Goal: Task Accomplishment & Management: Use online tool/utility

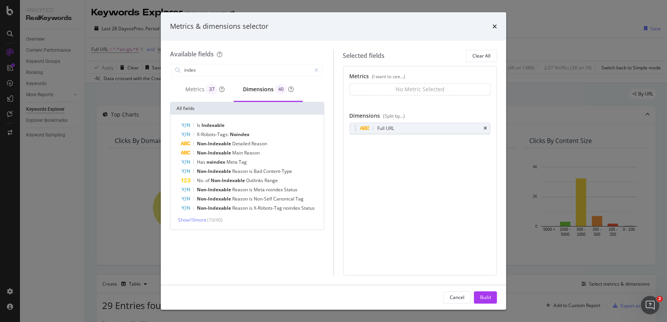
scroll to position [134, 0]
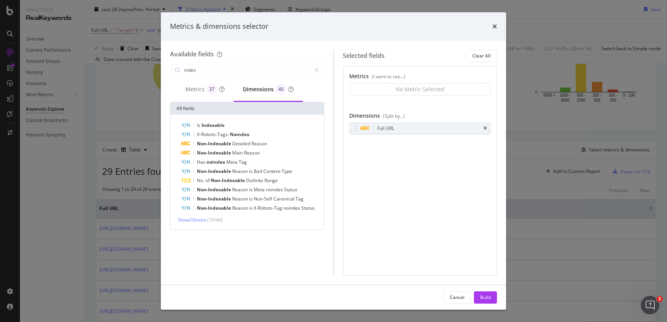
click at [494, 21] on div "times" at bounding box center [494, 26] width 5 height 10
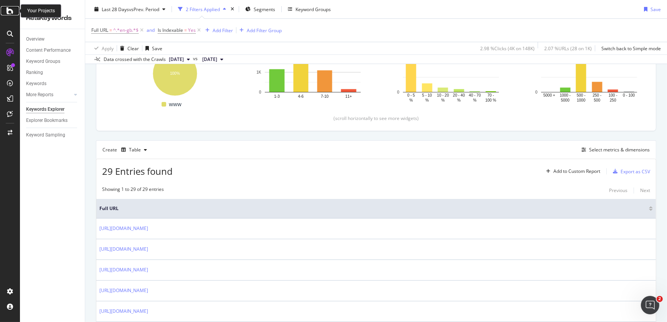
click at [7, 10] on icon at bounding box center [10, 10] width 7 height 9
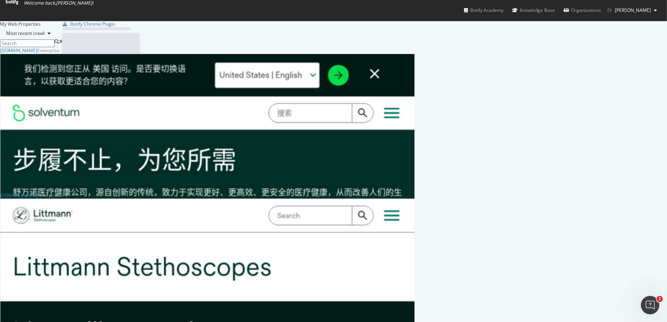
scroll to position [317, 656]
click at [37, 54] on div "[DOMAIN_NAME]" at bounding box center [18, 50] width 37 height 7
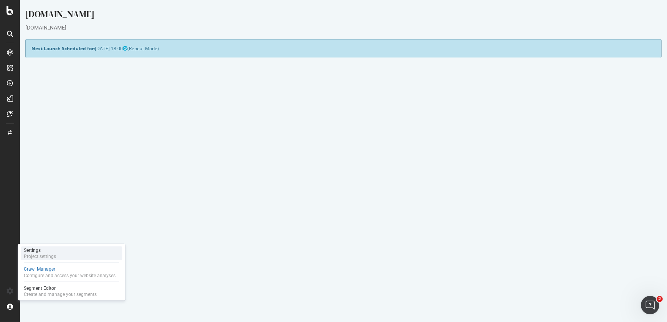
click at [48, 249] on div "Settings" at bounding box center [40, 250] width 32 height 6
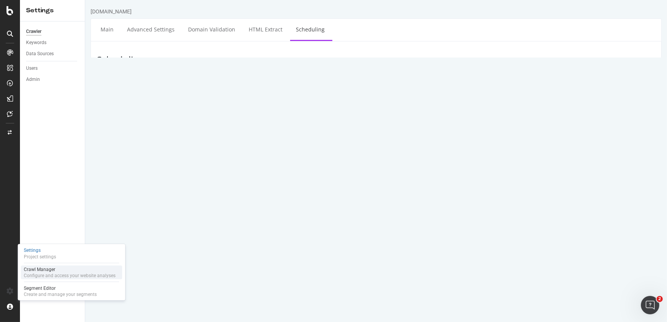
click at [48, 267] on div "Crawl Manager" at bounding box center [70, 270] width 92 height 6
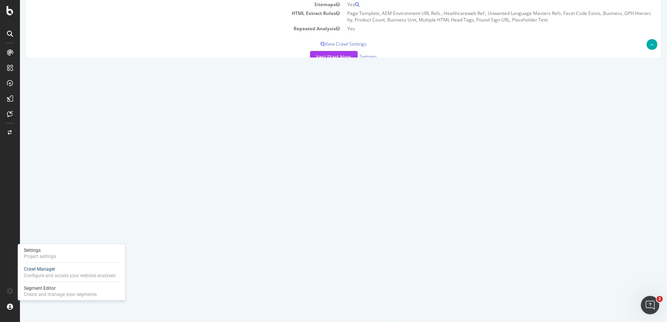
scroll to position [175, 0]
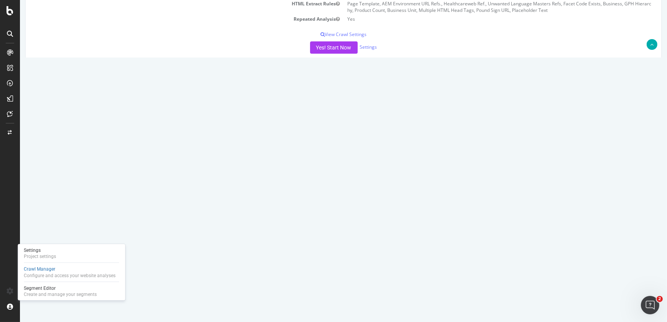
click at [631, 170] on icon at bounding box center [633, 171] width 5 height 6
click at [588, 181] on link "Add name" at bounding box center [605, 183] width 61 height 10
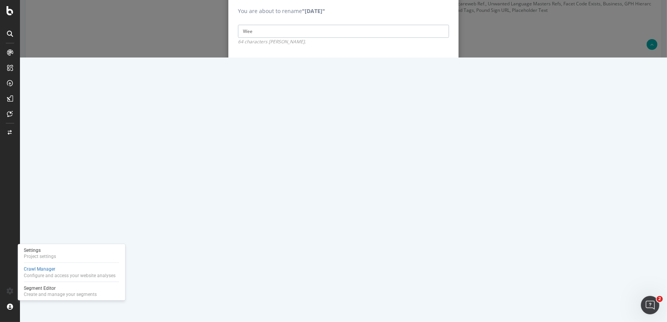
type input "Weekly Scheduled Crawl"
click at [436, 73] on input "Save" at bounding box center [437, 67] width 24 height 12
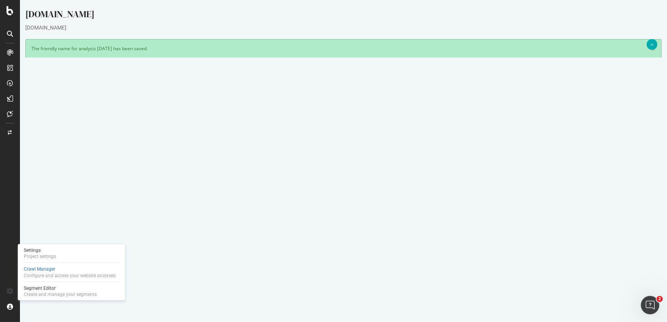
scroll to position [282, 0]
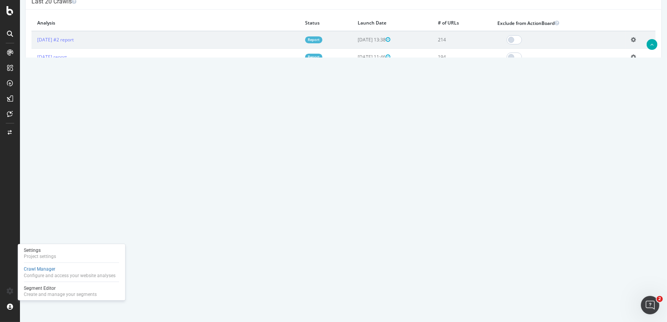
click at [631, 71] on icon at bounding box center [633, 74] width 5 height 6
click at [601, 88] on link "Add name" at bounding box center [605, 86] width 61 height 10
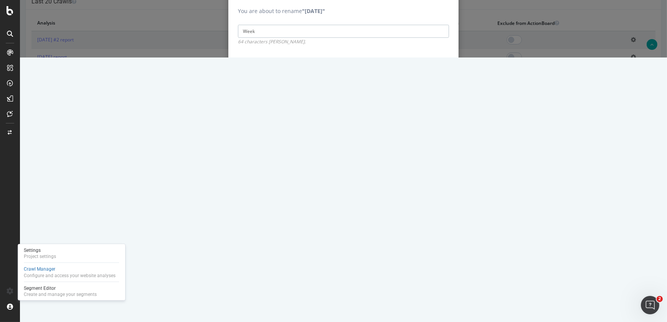
type input "Weekly Scheduled Crawl"
click at [437, 73] on input "Save" at bounding box center [437, 67] width 24 height 12
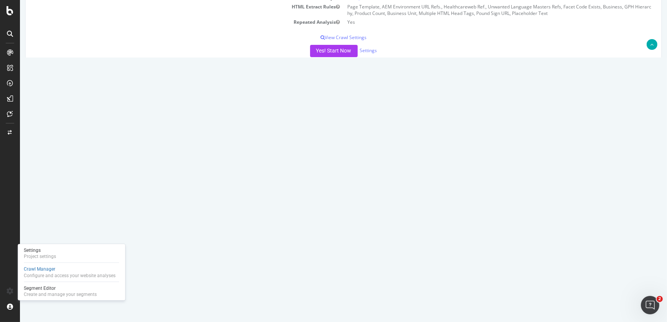
scroll to position [199, 0]
click at [631, 119] on icon at bounding box center [633, 122] width 5 height 6
click at [596, 131] on link "Add name" at bounding box center [605, 133] width 61 height 10
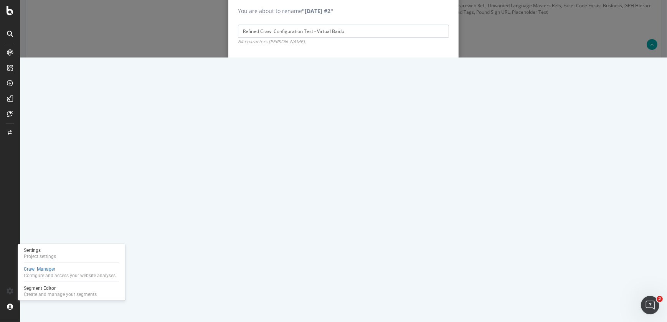
click at [300, 38] on input "Refined Crawl Configuration Test - Virtual Baidu" at bounding box center [343, 31] width 211 height 13
click at [311, 38] on input "Refined Crawl Config Test - Virtual Baidu" at bounding box center [343, 31] width 211 height 13
click at [315, 38] on input "Refined Crawl Config Test - Virtual Baidu" at bounding box center [343, 31] width 211 height 13
type input "Refined Crawl Config Test - Virtual Robots.txt Baidu"
click at [433, 73] on input "Save" at bounding box center [437, 67] width 24 height 12
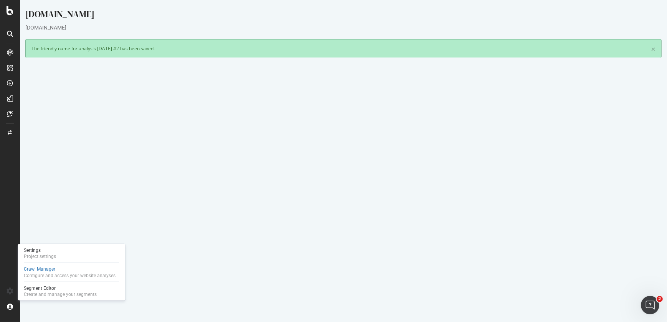
scroll to position [282, 0]
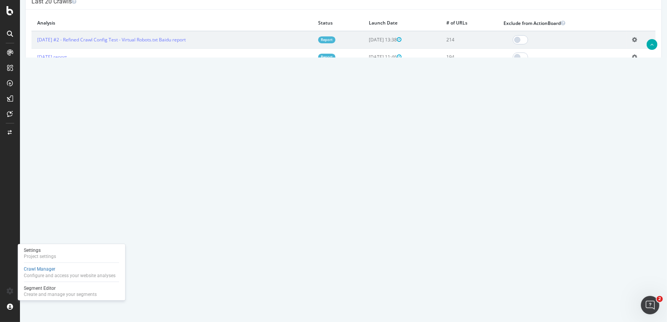
click at [632, 58] on icon at bounding box center [634, 57] width 5 height 6
click at [611, 81] on link "Delete analysis" at bounding box center [605, 79] width 61 height 10
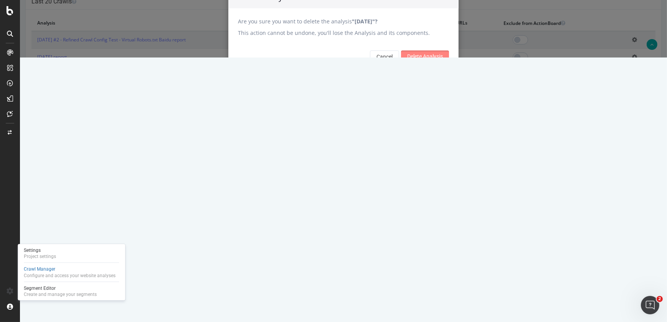
click at [421, 63] on input "Delete Analysis" at bounding box center [425, 57] width 48 height 12
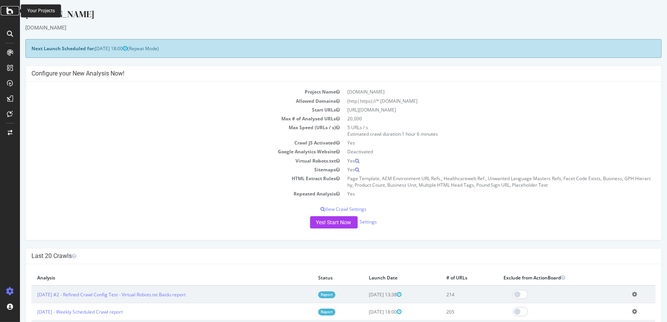
click at [5, 13] on div at bounding box center [10, 10] width 18 height 9
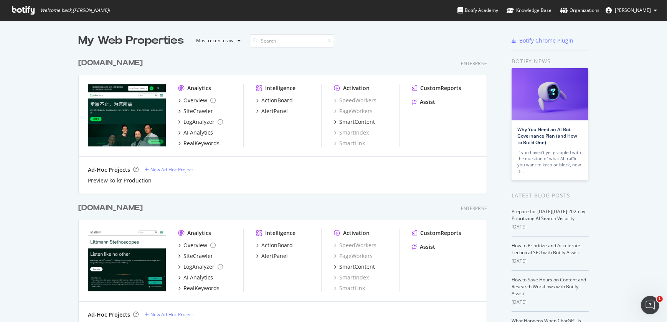
click at [119, 207] on div "[DOMAIN_NAME]" at bounding box center [110, 208] width 64 height 11
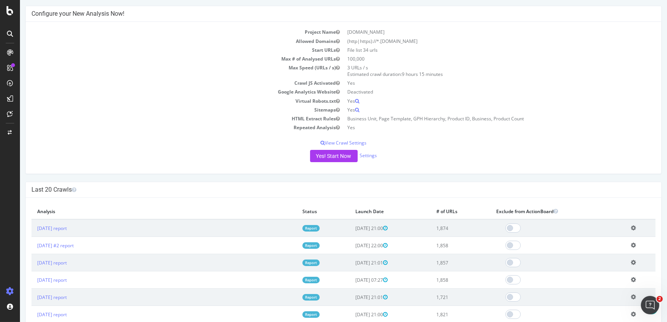
scroll to position [181, 0]
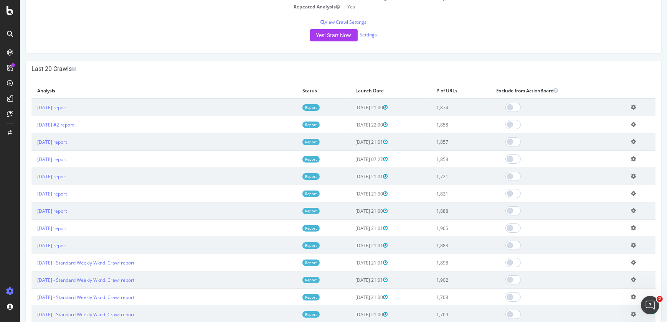
click at [631, 124] on icon at bounding box center [633, 125] width 5 height 6
click at [605, 148] on link "Delete analysis" at bounding box center [604, 147] width 61 height 10
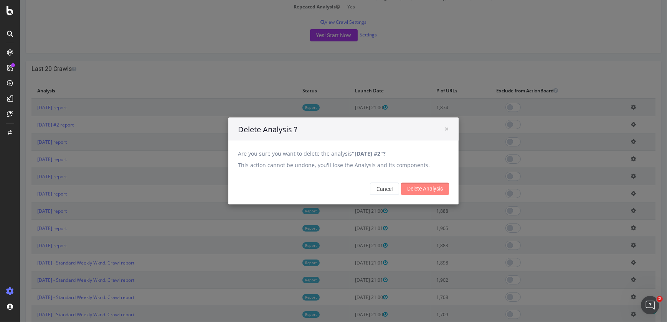
click at [432, 193] on input "Delete Analysis" at bounding box center [425, 189] width 48 height 12
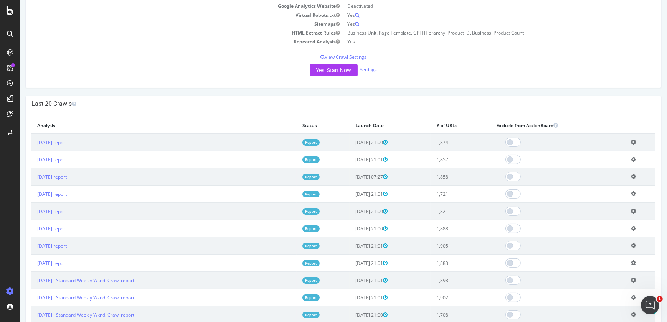
scroll to position [202, 0]
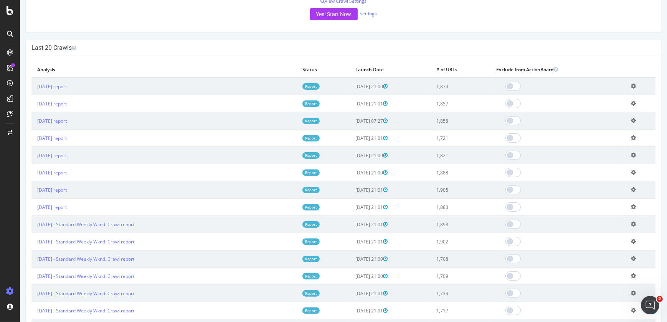
click at [631, 206] on icon at bounding box center [633, 207] width 5 height 6
click at [598, 218] on link "Add name" at bounding box center [604, 218] width 61 height 10
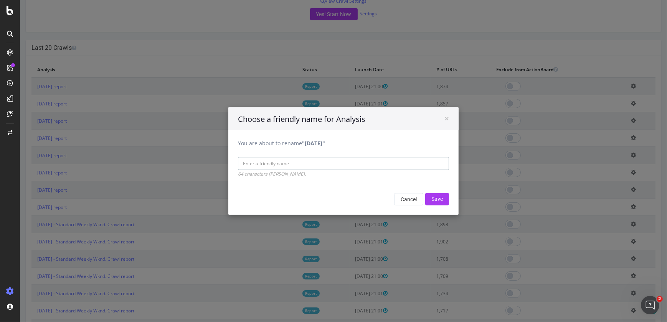
type input "t"
click at [598, 218] on div "× Choose a friendly name for Analysis You are about to rename "2025 Sep. 7th" S…" at bounding box center [343, 161] width 647 height 322
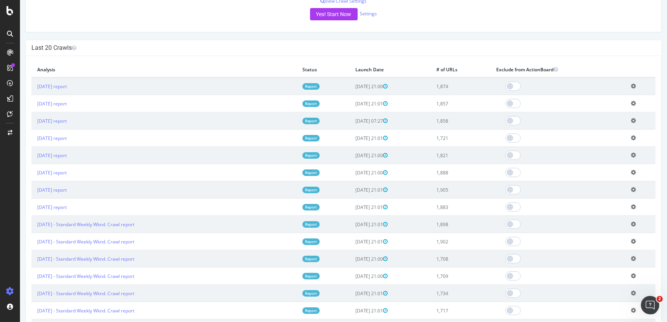
click at [631, 204] on icon at bounding box center [633, 207] width 5 height 6
click at [602, 220] on link "Add name" at bounding box center [604, 218] width 61 height 10
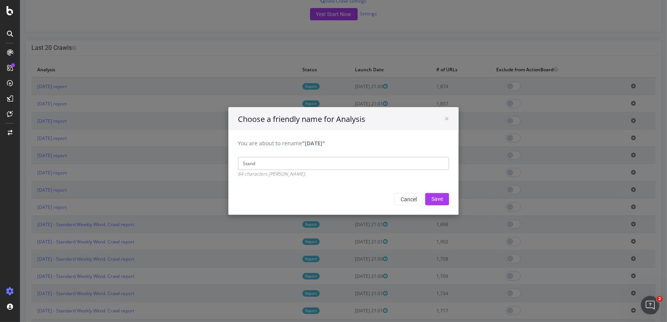
type input "Standard Weekly Wknd. Crawl"
click at [432, 197] on input "Save" at bounding box center [437, 199] width 24 height 12
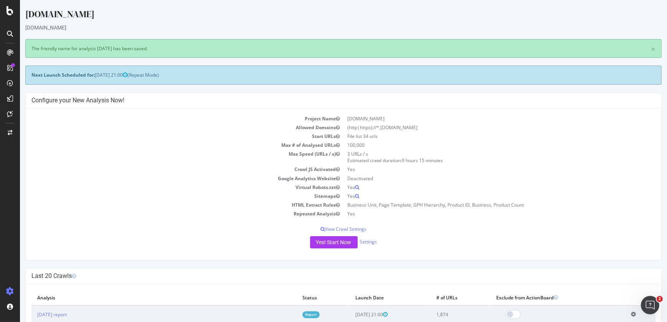
scroll to position [282, 0]
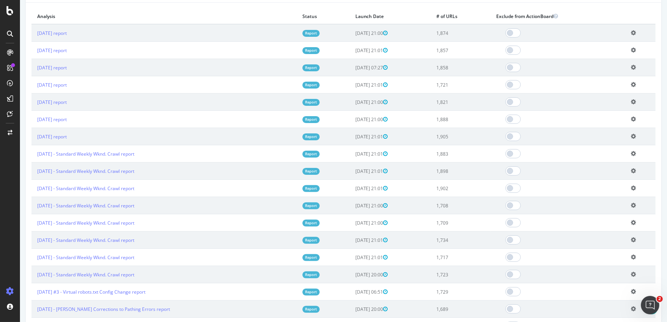
click at [631, 134] on icon at bounding box center [633, 136] width 5 height 6
click at [589, 147] on link "Add name" at bounding box center [604, 148] width 61 height 10
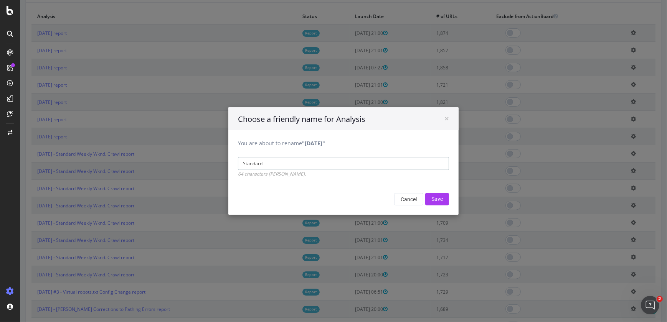
type input "Standard Weekly Wknd. Crawl"
click at [433, 198] on input "Save" at bounding box center [437, 199] width 24 height 12
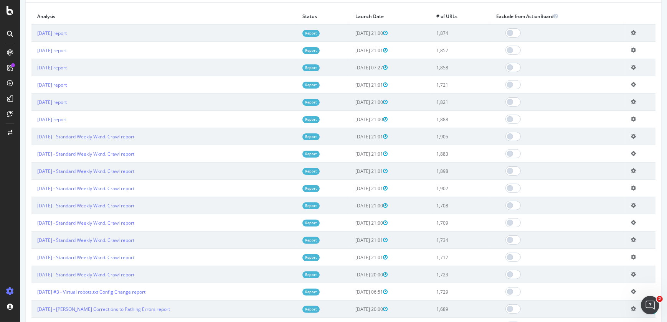
click at [631, 116] on icon at bounding box center [633, 119] width 5 height 6
click at [606, 134] on link "Add name" at bounding box center [604, 131] width 61 height 10
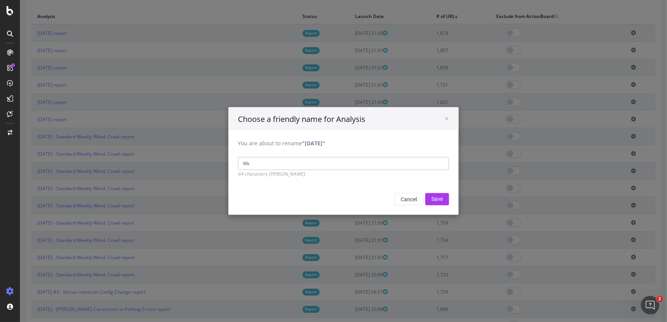
type input "W"
type input "Standard Weekly Wknd. Crawl"
click at [432, 199] on input "Save" at bounding box center [437, 199] width 24 height 12
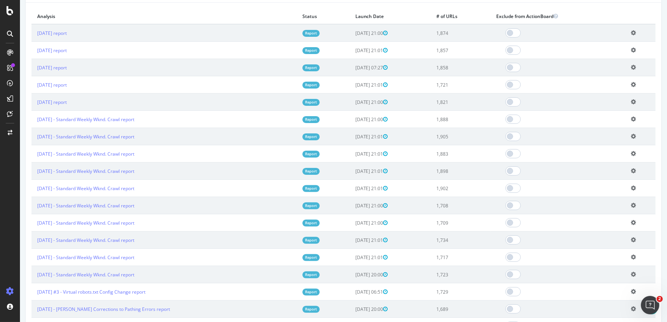
click at [631, 100] on icon at bounding box center [633, 102] width 5 height 6
click at [631, 49] on icon at bounding box center [633, 50] width 5 height 6
click at [590, 61] on link "Add name" at bounding box center [604, 62] width 61 height 10
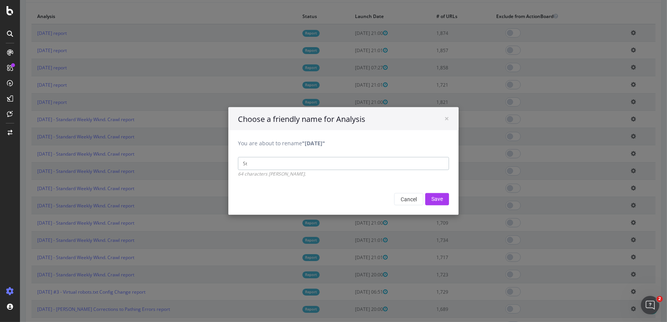
type input "Standard Weekly Wknd. Crawl"
click at [437, 196] on input "Save" at bounding box center [437, 199] width 24 height 12
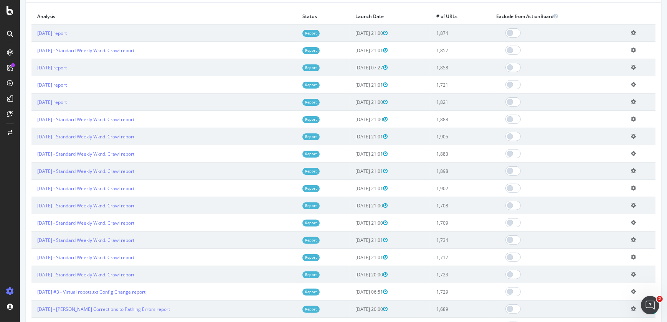
click at [631, 31] on icon at bounding box center [633, 33] width 5 height 6
click at [587, 46] on link "Add name" at bounding box center [604, 45] width 61 height 10
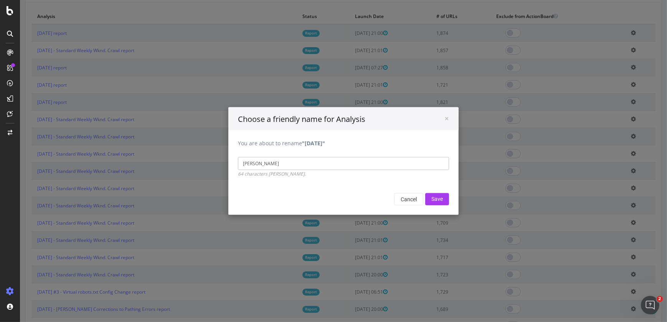
type input "Standard Weekly Wknd. Crawl"
click at [433, 199] on input "Save" at bounding box center [437, 199] width 24 height 12
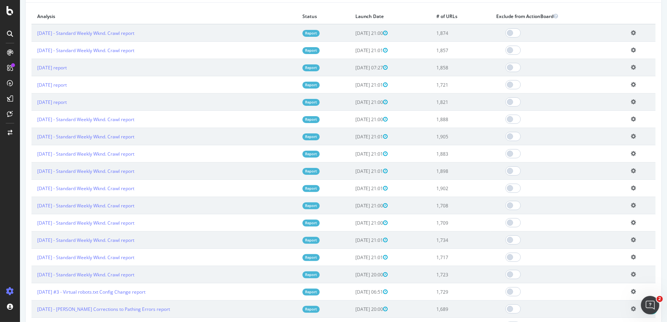
click at [631, 65] on icon at bounding box center [633, 67] width 5 height 6
click at [603, 88] on link "Delete analysis" at bounding box center [604, 89] width 61 height 10
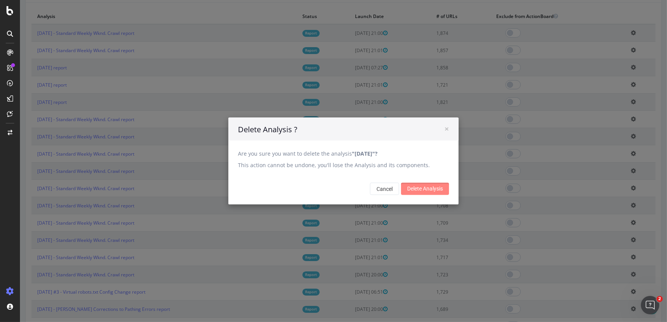
click at [423, 184] on input "Delete Analysis" at bounding box center [425, 189] width 48 height 12
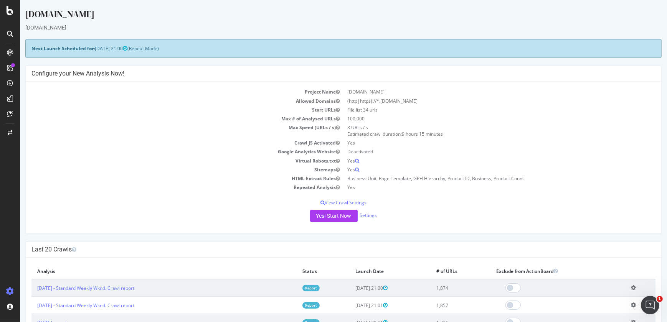
scroll to position [282, 0]
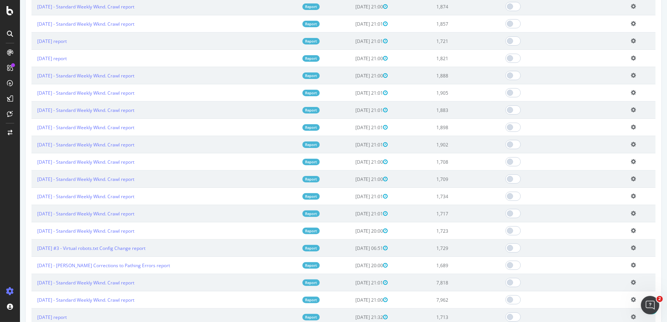
click at [631, 41] on icon at bounding box center [633, 41] width 5 height 6
click at [611, 60] on link "Delete analysis" at bounding box center [604, 63] width 61 height 10
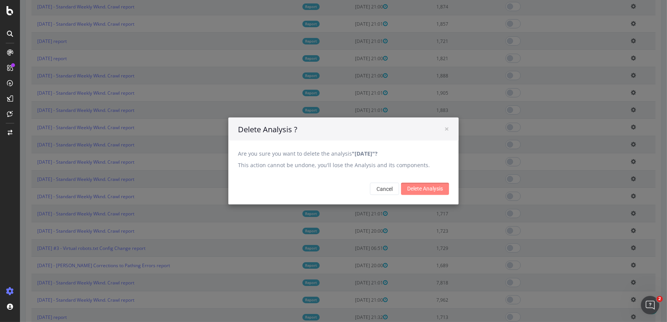
click at [441, 184] on input "Delete Analysis" at bounding box center [425, 189] width 48 height 12
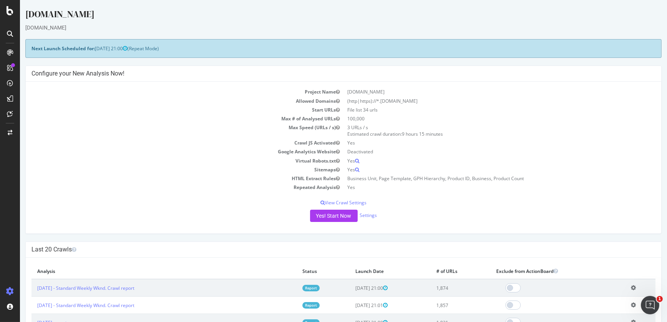
scroll to position [282, 0]
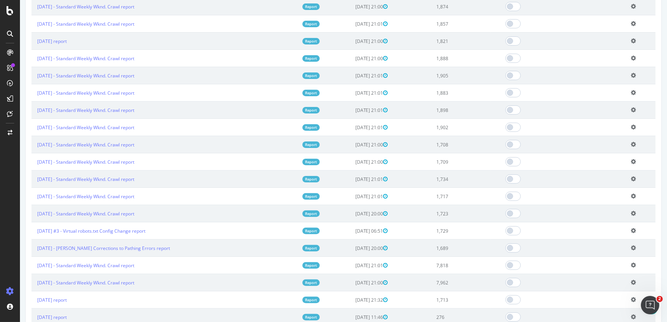
click at [631, 40] on icon at bounding box center [633, 41] width 5 height 6
click at [603, 59] on link "Delete analysis" at bounding box center [604, 63] width 61 height 10
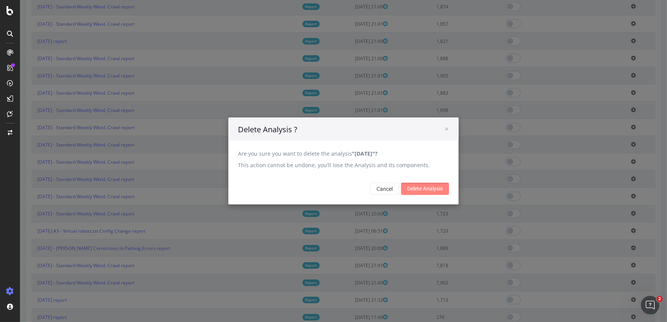
click at [436, 186] on input "Delete Analysis" at bounding box center [425, 189] width 48 height 12
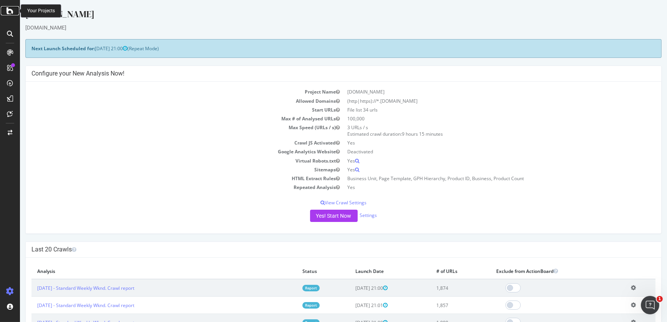
click at [8, 8] on icon at bounding box center [10, 10] width 7 height 9
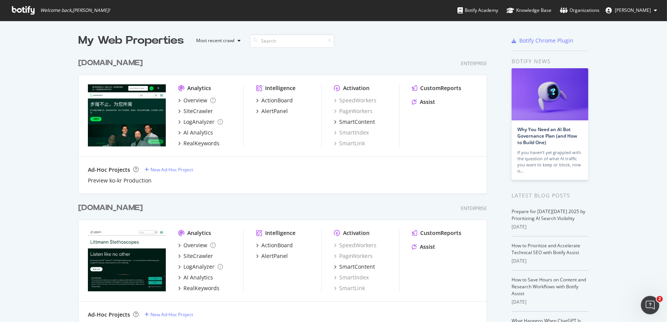
scroll to position [282, 0]
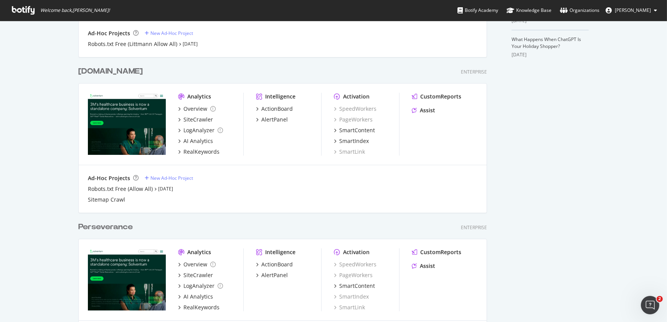
click at [115, 71] on div "[DOMAIN_NAME]" at bounding box center [110, 71] width 64 height 11
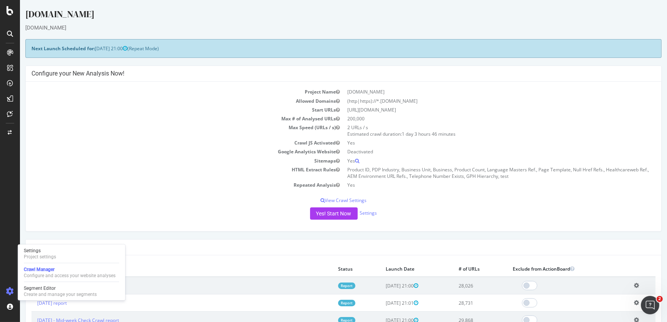
scroll to position [282, 0]
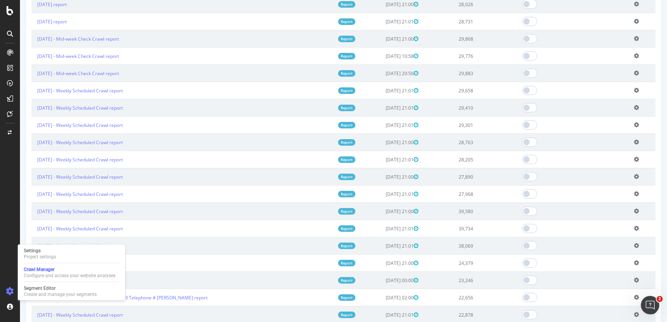
click at [634, 20] on icon at bounding box center [636, 21] width 5 height 6
click at [644, 39] on td "Edit name Delete analysis" at bounding box center [641, 38] width 27 height 17
click at [634, 38] on icon at bounding box center [636, 39] width 5 height 6
click at [595, 54] on link "Edit name" at bounding box center [607, 50] width 61 height 10
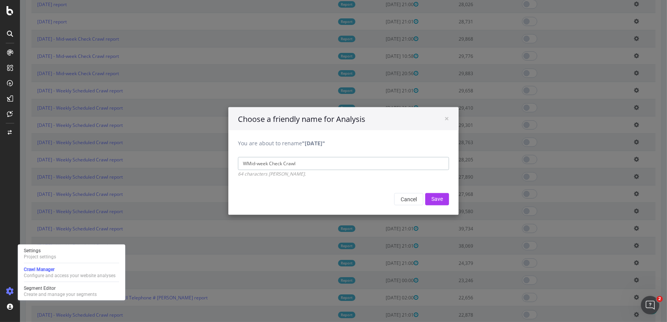
type input "Mid-week Check Crawl"
click at [331, 166] on input "Mid-week Check Crawl" at bounding box center [343, 163] width 211 height 13
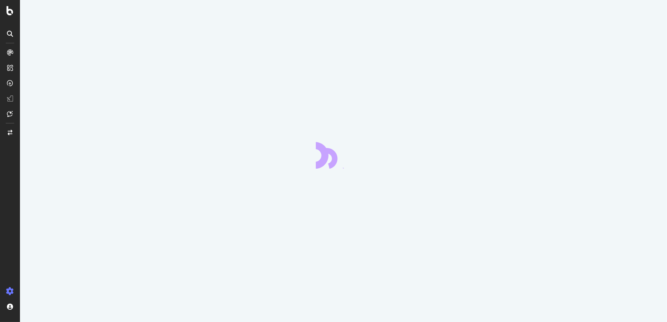
select select "i"
select select "count"
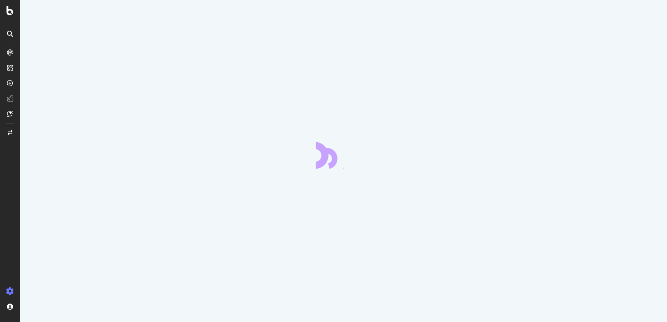
select select "list"
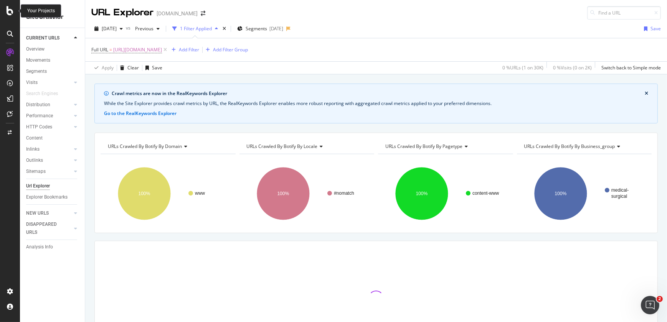
click at [7, 10] on icon at bounding box center [10, 10] width 7 height 9
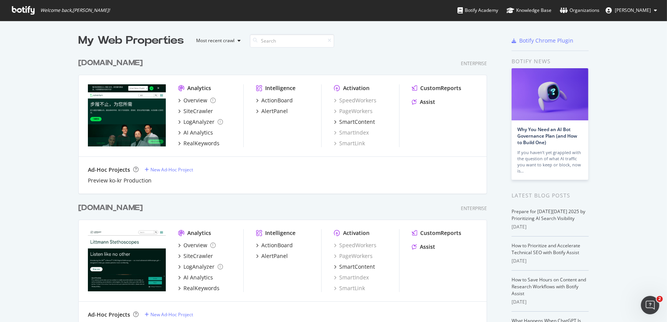
scroll to position [282, 0]
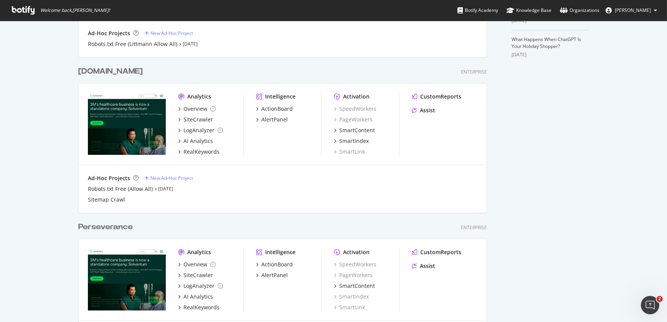
click at [121, 77] on div "[DOMAIN_NAME]" at bounding box center [110, 71] width 64 height 11
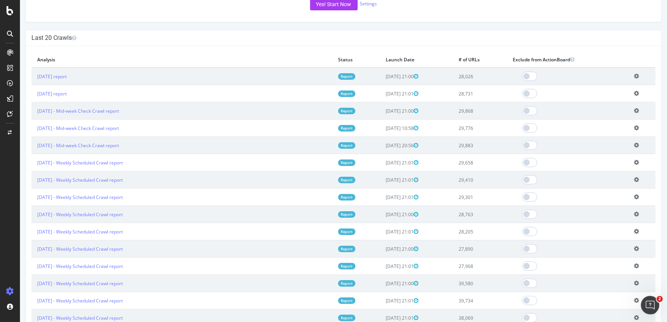
scroll to position [211, 0]
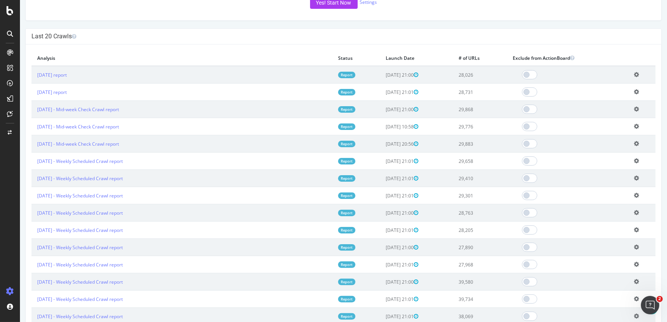
click at [634, 107] on icon at bounding box center [636, 109] width 5 height 6
click at [608, 119] on link "Edit name" at bounding box center [607, 120] width 61 height 10
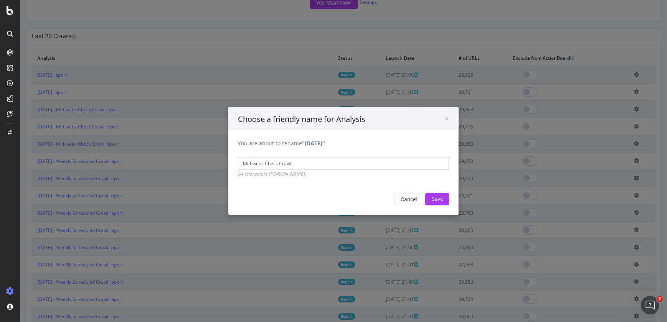
click at [327, 164] on input "Mid-week Check Crawl" at bounding box center [343, 163] width 211 height 13
type input "M"
type input "Weekly Scheduled Crawl"
click at [430, 199] on input "Save" at bounding box center [437, 199] width 24 height 12
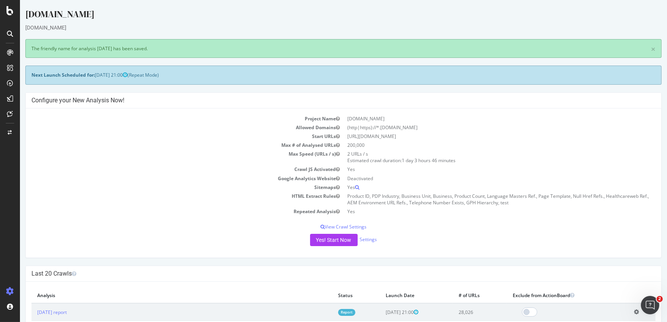
scroll to position [282, 0]
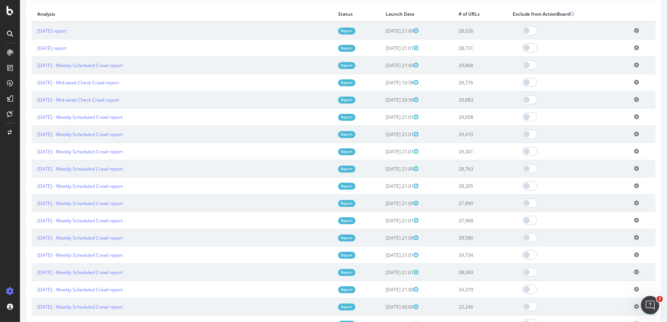
click at [634, 47] on icon at bounding box center [636, 48] width 5 height 6
click at [598, 61] on link "Add name" at bounding box center [607, 59] width 61 height 10
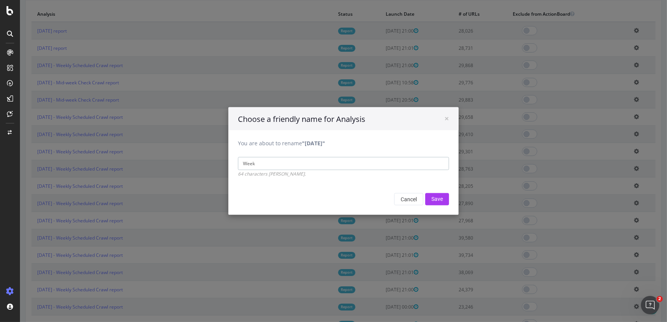
type input "Weekly Scheduled Crawl"
click at [435, 200] on input "Save" at bounding box center [437, 199] width 24 height 12
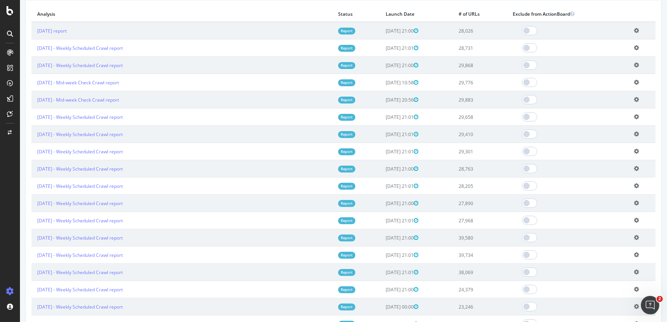
click at [634, 30] on icon at bounding box center [636, 31] width 5 height 6
click at [610, 44] on link "Add name" at bounding box center [607, 42] width 61 height 10
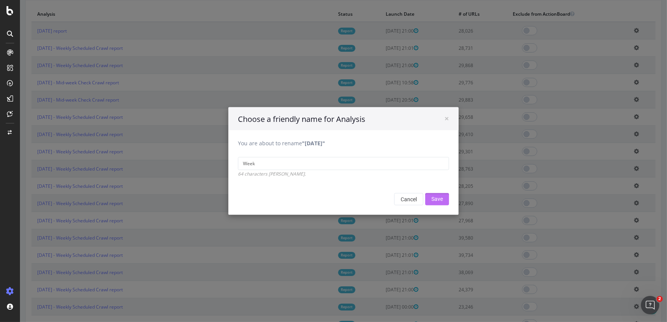
click at [434, 196] on input "Save" at bounding box center [437, 199] width 24 height 12
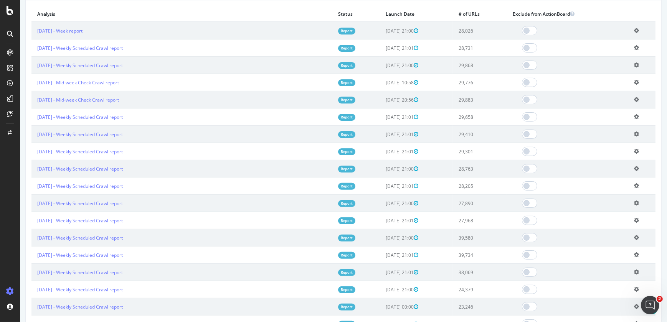
click at [634, 31] on icon at bounding box center [636, 31] width 5 height 6
click at [619, 42] on link "Edit name" at bounding box center [607, 42] width 61 height 10
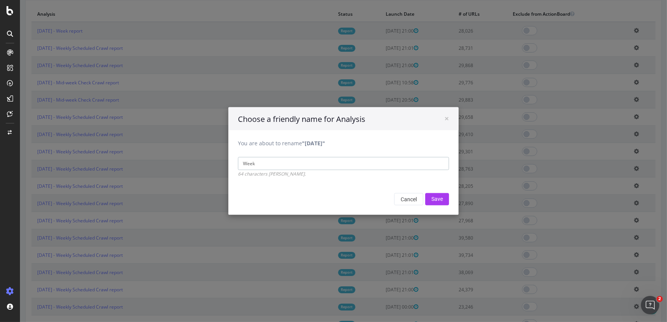
click at [423, 162] on input "Week" at bounding box center [343, 163] width 211 height 13
type input "Weekly Scheduled Crawl"
click at [431, 199] on input "Save" at bounding box center [437, 199] width 24 height 12
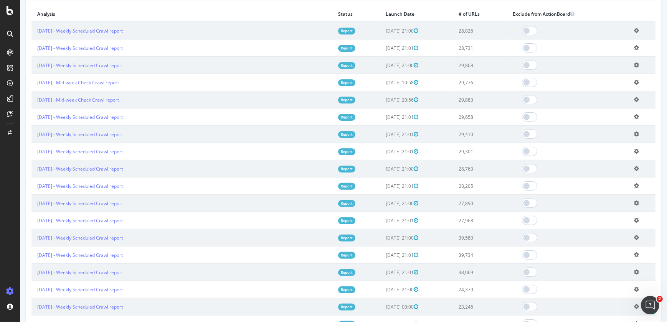
click at [634, 81] on icon at bounding box center [636, 82] width 5 height 6
click at [593, 108] on link "Delete analysis" at bounding box center [607, 104] width 61 height 10
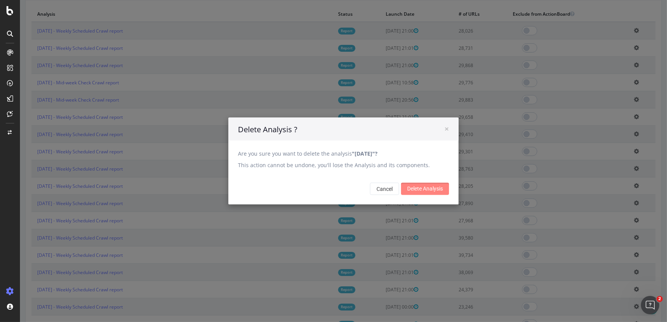
click at [429, 188] on input "Delete Analysis" at bounding box center [425, 189] width 48 height 12
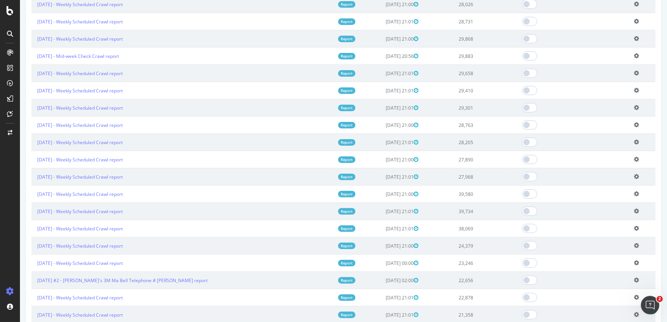
click at [634, 55] on icon at bounding box center [636, 56] width 5 height 6
click at [614, 81] on link "Delete analysis" at bounding box center [607, 78] width 61 height 10
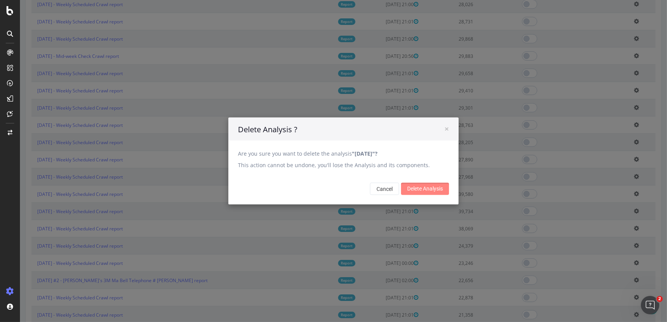
click at [418, 191] on input "Delete Analysis" at bounding box center [425, 189] width 48 height 12
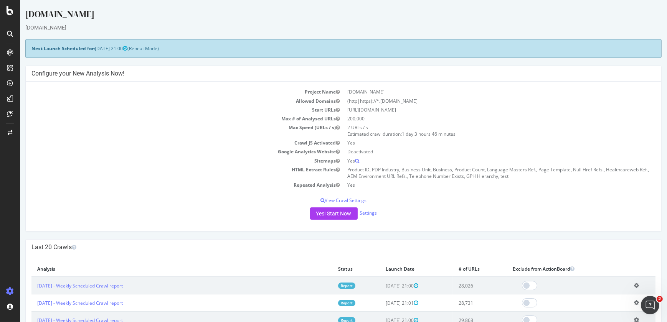
click at [0, 191] on html "2" at bounding box center [333, 161] width 667 height 322
drag, startPoint x: 18, startPoint y: 191, endPoint x: 89, endPoint y: 120, distance: 100.1
click at [89, 120] on td "Max # of Analysed URLs" at bounding box center [187, 118] width 312 height 9
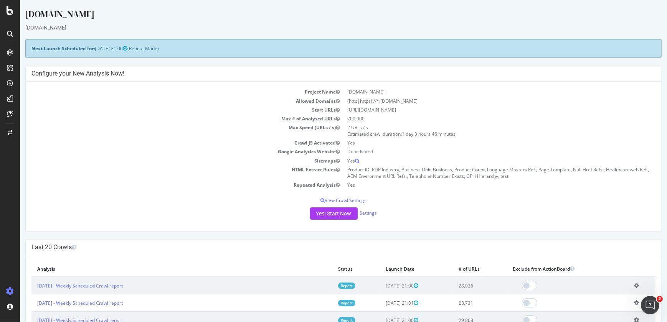
click at [89, 120] on td "Max # of Analysed URLs" at bounding box center [187, 118] width 312 height 9
click at [8, 31] on icon at bounding box center [10, 34] width 6 height 6
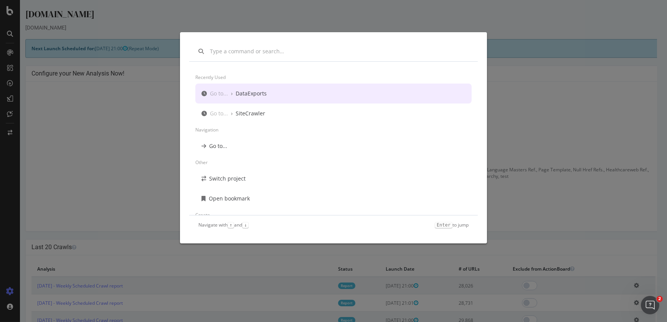
click at [11, 7] on div "Recently used Go to... › DataExports Go to... › SiteCrawler Navigation Go to...…" at bounding box center [333, 161] width 667 height 322
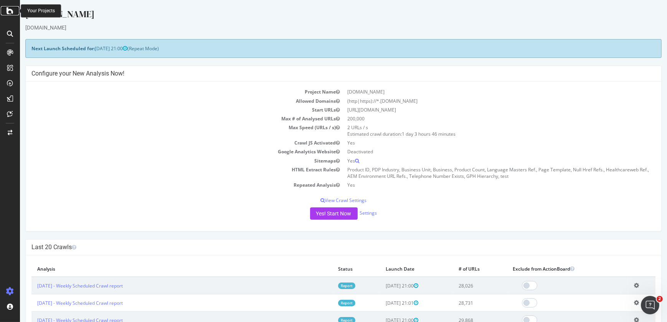
click at [11, 7] on icon at bounding box center [10, 10] width 7 height 9
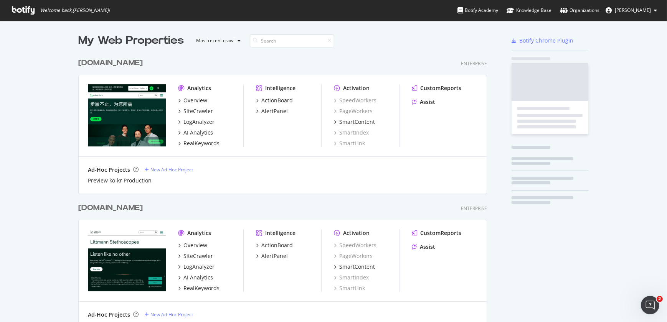
scroll to position [317, 656]
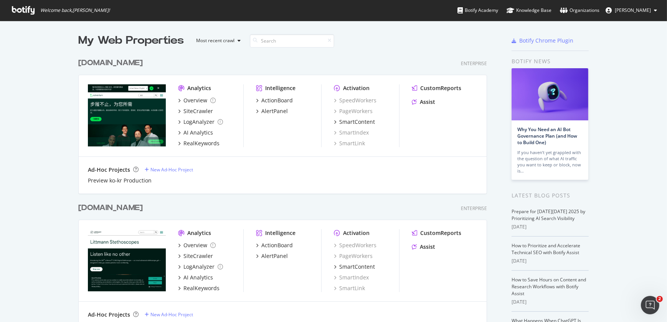
click at [120, 205] on div "[DOMAIN_NAME]" at bounding box center [110, 208] width 64 height 11
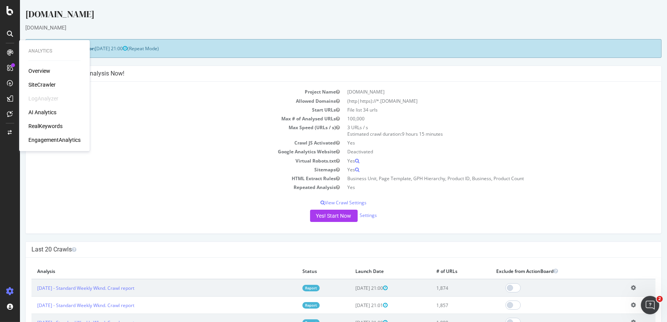
click at [38, 82] on div "SiteCrawler" at bounding box center [41, 85] width 27 height 8
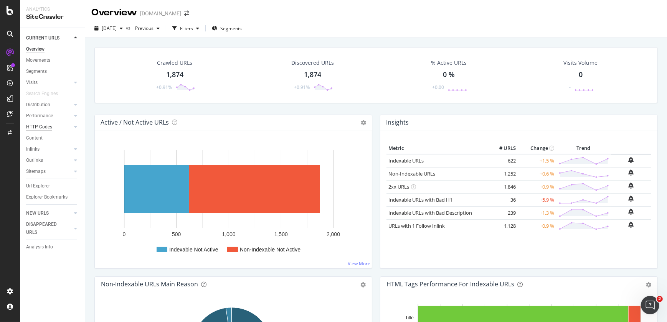
click at [39, 129] on div "HTTP Codes" at bounding box center [39, 127] width 26 height 8
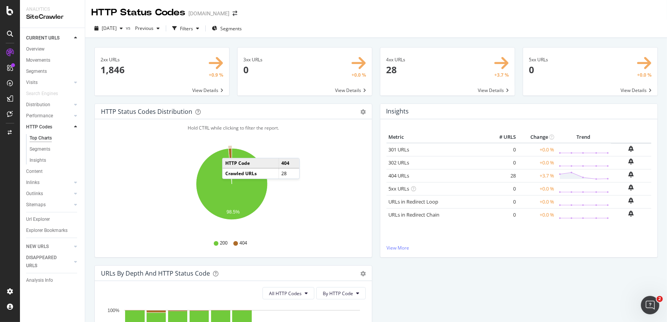
click at [230, 150] on icon "A chart." at bounding box center [229, 166] width 3 height 36
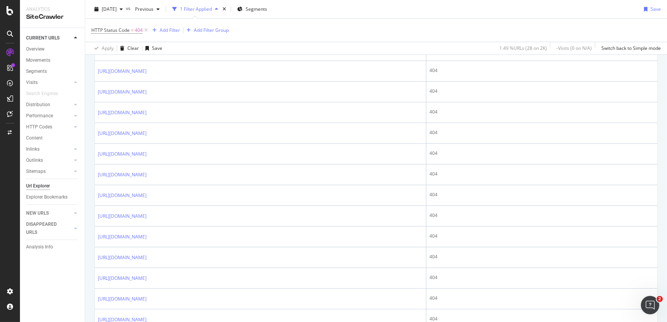
scroll to position [563, 0]
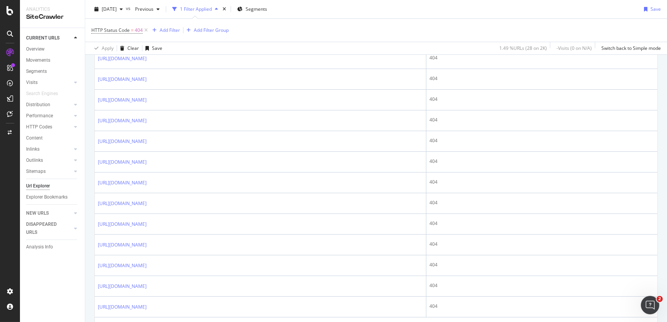
click at [11, 15] on div at bounding box center [10, 161] width 20 height 322
click at [10, 13] on icon at bounding box center [10, 10] width 7 height 9
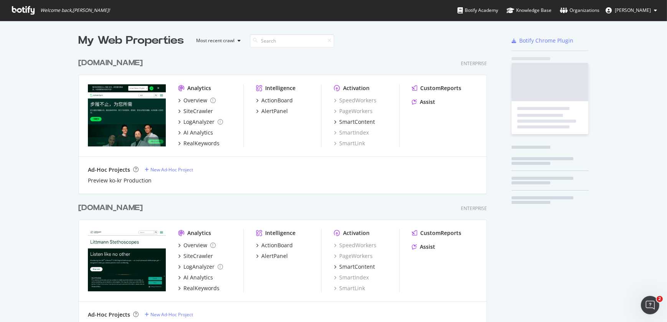
scroll to position [317, 656]
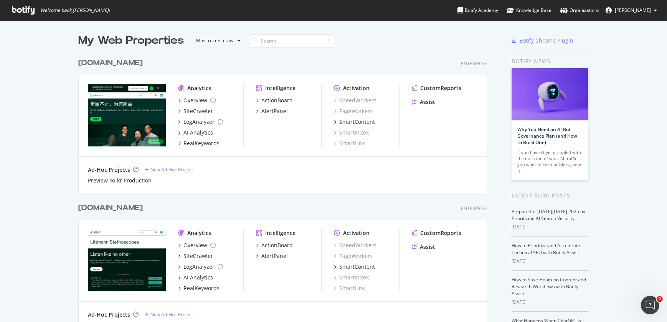
click at [115, 316] on div "Ad-Hoc Projects" at bounding box center [109, 315] width 42 height 8
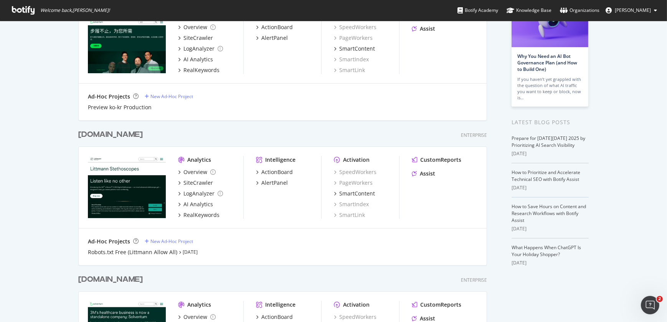
scroll to position [77, 0]
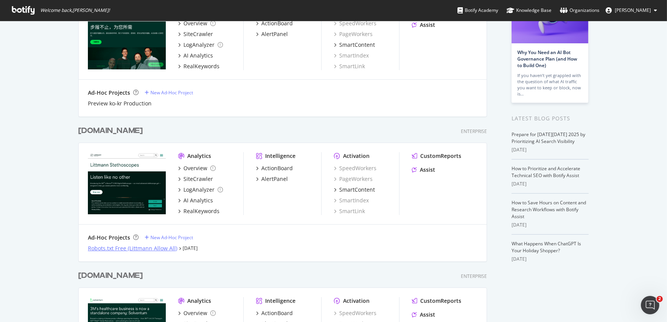
click at [146, 248] on div "Robots.txt Free (Littmann Allow All)" at bounding box center [132, 249] width 89 height 8
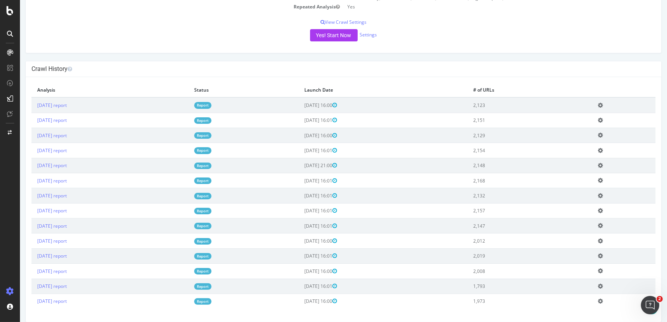
scroll to position [187, 0]
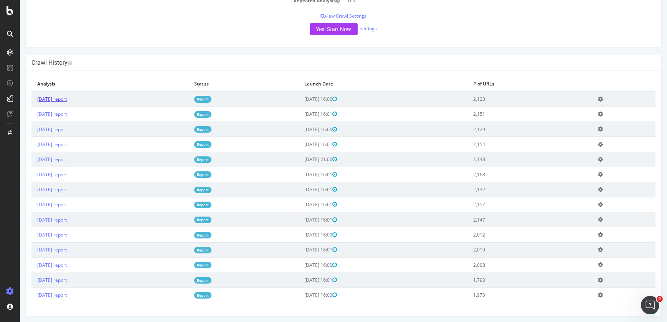
click at [67, 100] on link "2025 Oct. 5th report" at bounding box center [52, 99] width 30 height 7
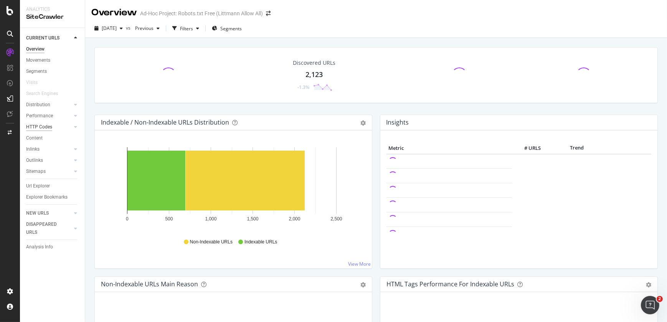
click at [36, 126] on div "HTTP Codes" at bounding box center [39, 127] width 26 height 8
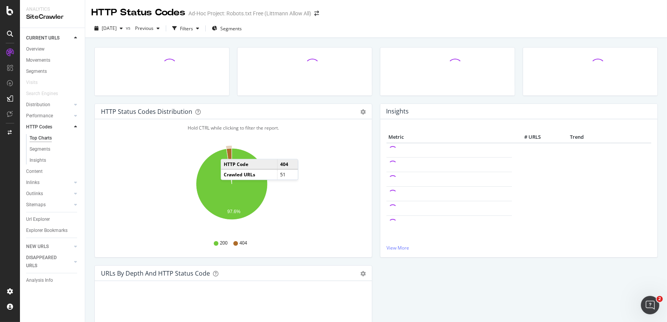
click at [228, 152] on icon "A chart." at bounding box center [228, 166] width 5 height 36
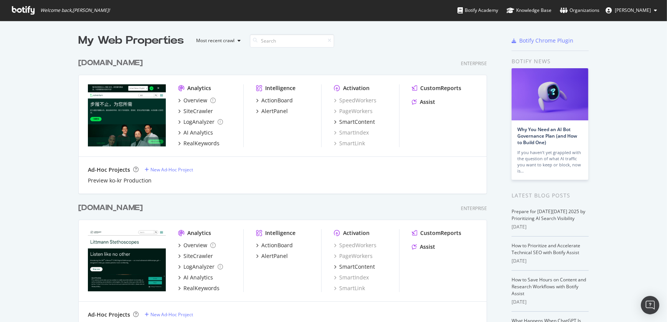
click at [378, 111] on div "PageWorkers" at bounding box center [366, 111] width 65 height 8
click at [122, 209] on div "[DOMAIN_NAME]" at bounding box center [110, 208] width 64 height 11
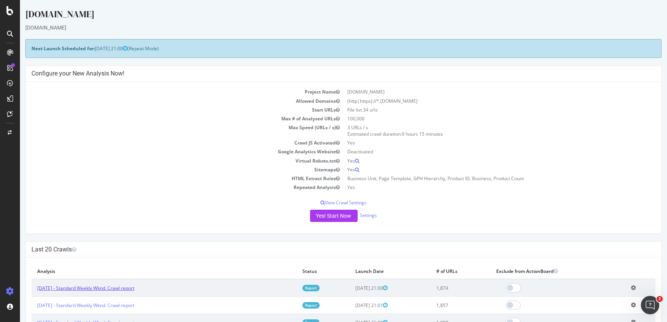
click at [104, 287] on link "[DATE] - Standard Weekly Wknd. Crawl report" at bounding box center [85, 288] width 97 height 7
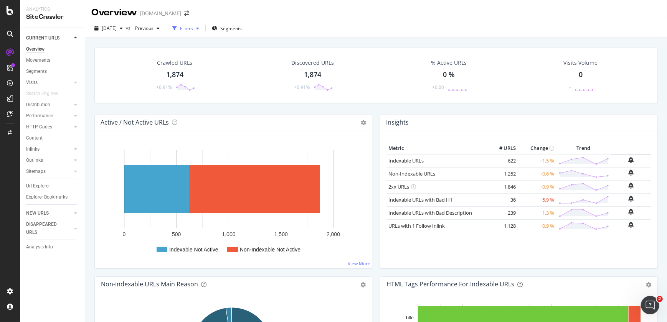
click at [193, 29] on div "Filters" at bounding box center [186, 28] width 13 height 7
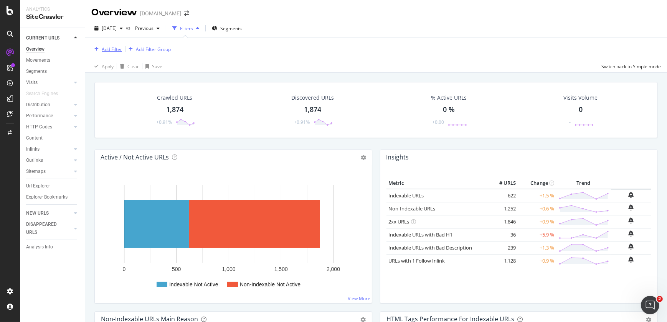
click at [115, 47] on div "Add Filter" at bounding box center [112, 49] width 20 height 7
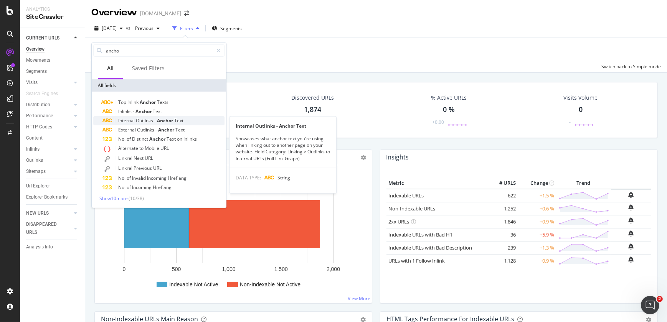
type input "ancho"
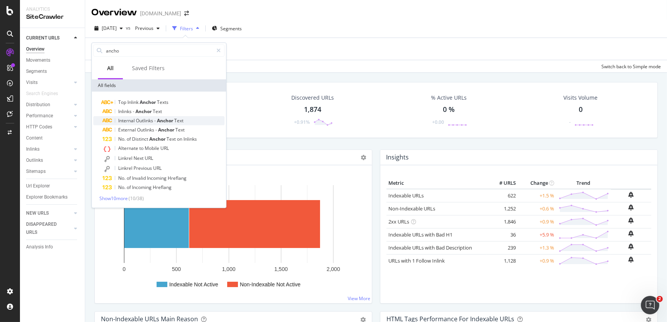
click at [148, 120] on span "Outlinks" at bounding box center [145, 120] width 18 height 7
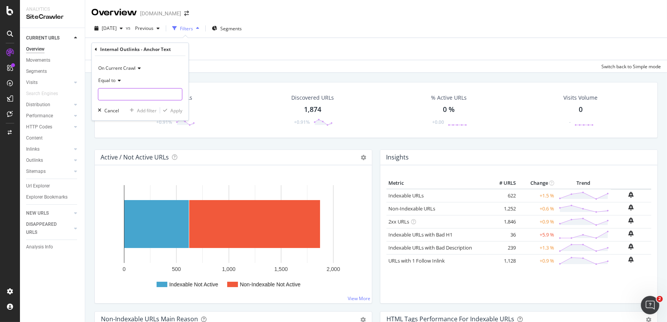
click at [127, 96] on input "text" at bounding box center [140, 94] width 84 height 12
type input "Change Location"
click at [177, 107] on div "Apply" at bounding box center [176, 110] width 12 height 7
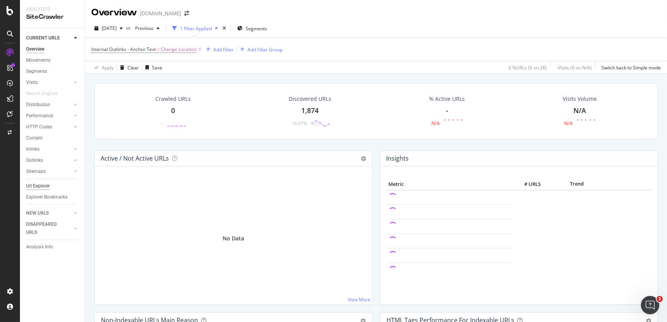
click at [46, 187] on div "Url Explorer" at bounding box center [38, 186] width 24 height 8
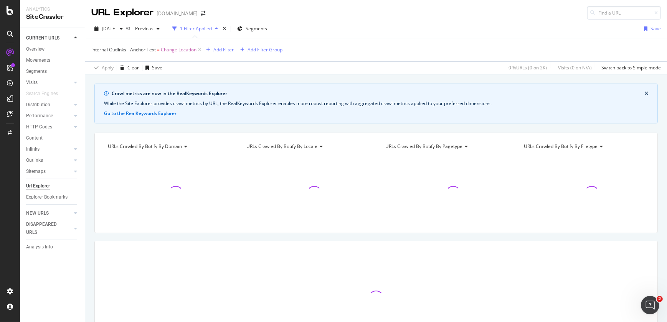
click at [46, 187] on div "Url Explorer" at bounding box center [38, 186] width 24 height 8
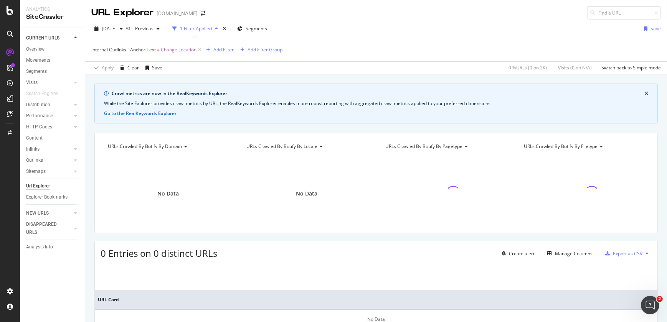
click at [121, 52] on span "Internal Outlinks - Anchor Text" at bounding box center [123, 49] width 64 height 7
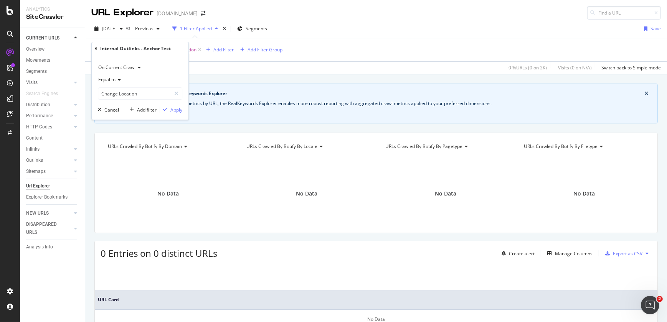
click at [96, 49] on icon at bounding box center [96, 48] width 2 height 5
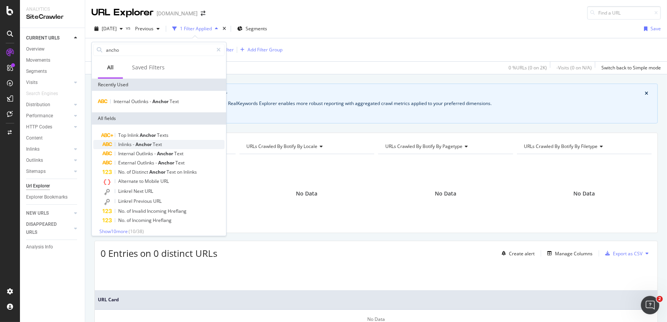
click at [145, 142] on span "Anchor" at bounding box center [143, 144] width 17 height 7
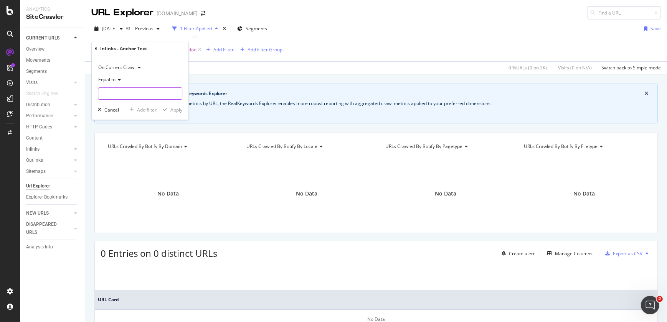
click at [125, 91] on input "text" at bounding box center [140, 93] width 84 height 12
type input "Change Location"
click at [173, 111] on div "Apply" at bounding box center [176, 110] width 12 height 7
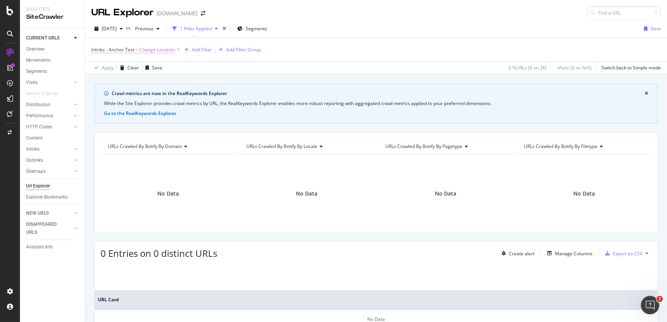
click at [154, 50] on span "Change Location" at bounding box center [157, 49] width 36 height 11
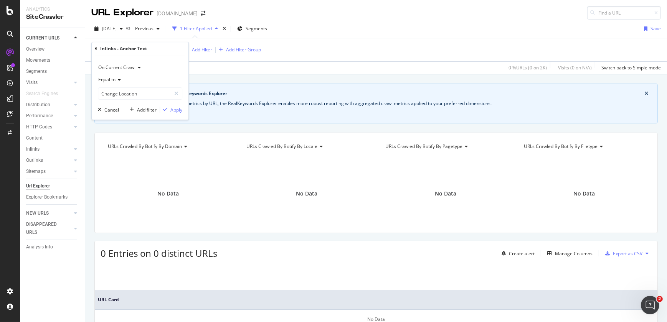
click at [95, 49] on icon at bounding box center [96, 48] width 2 height 5
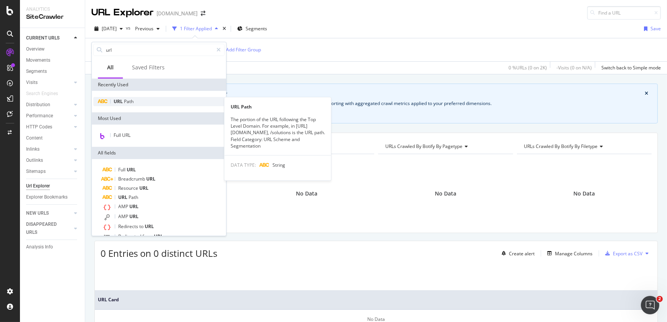
type input "url"
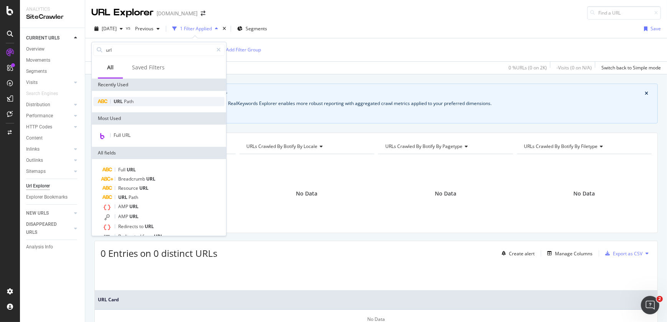
click at [127, 102] on span "Path" at bounding box center [129, 101] width 10 height 7
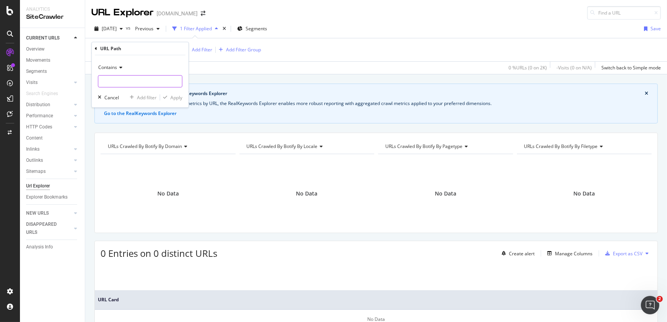
click at [120, 83] on input "text" at bounding box center [140, 81] width 84 height 12
type input "/select-location/"
click at [176, 97] on div "Apply" at bounding box center [176, 97] width 12 height 7
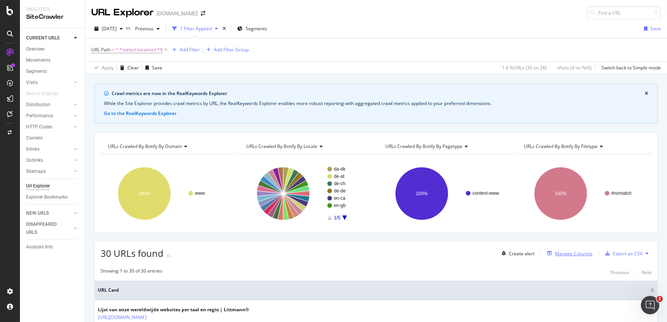
click at [559, 256] on div "Manage Columns" at bounding box center [574, 253] width 38 height 7
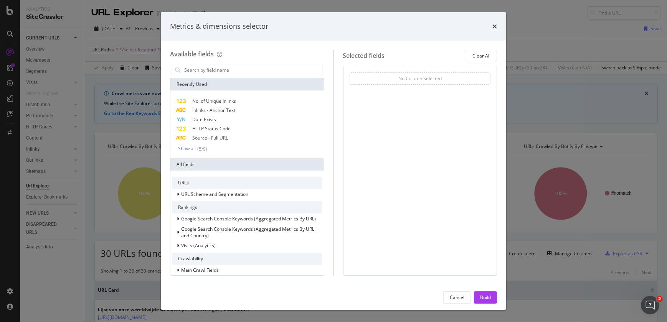
click at [292, 144] on div "No. of Unique Inlinks Inlinks - Anchor Text Date Exists HTTP Status Code Source…" at bounding box center [247, 125] width 150 height 56
click at [220, 70] on input "modal" at bounding box center [252, 70] width 139 height 12
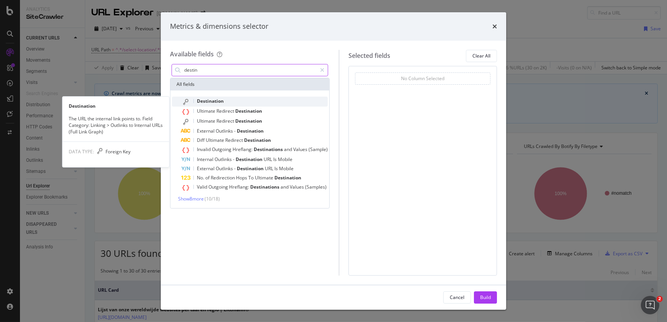
type input "destin"
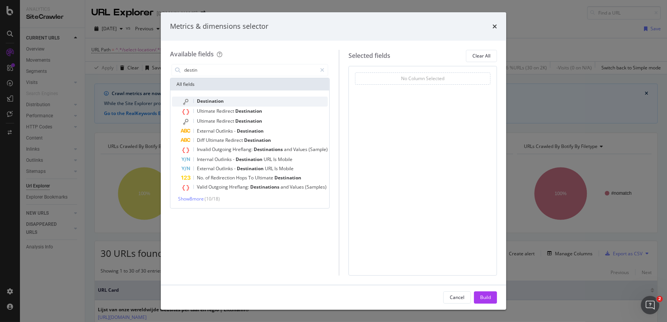
click at [218, 102] on span "Destination" at bounding box center [210, 101] width 27 height 7
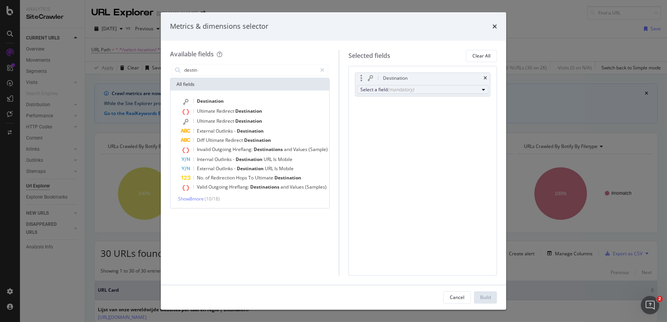
click at [396, 93] on button "Select a field (mandatory)" at bounding box center [423, 89] width 132 height 9
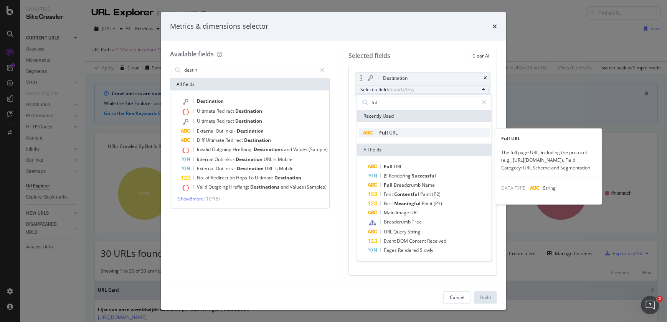
type input "ful"
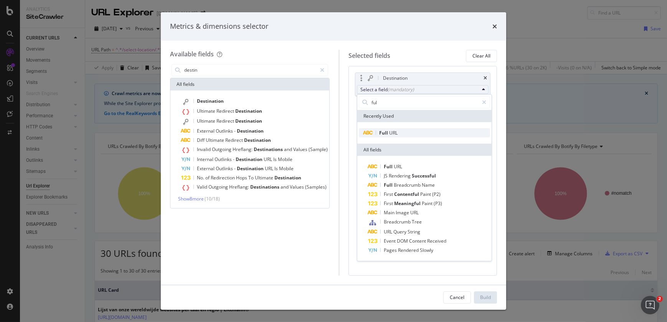
click at [392, 133] on span "URL" at bounding box center [393, 133] width 8 height 7
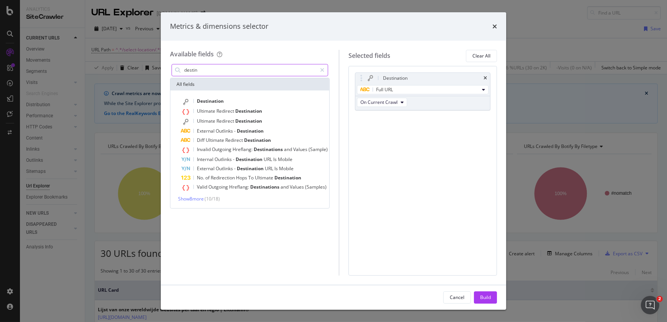
click at [265, 75] on input "destin" at bounding box center [249, 70] width 133 height 12
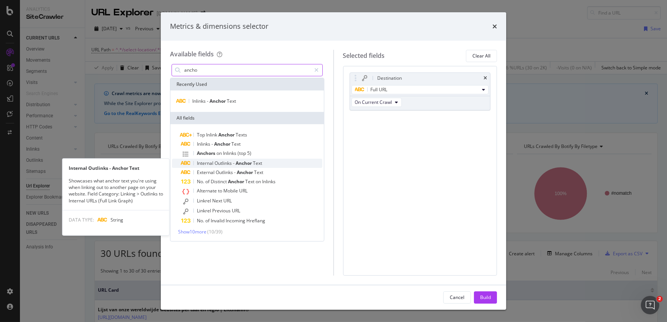
type input "ancho"
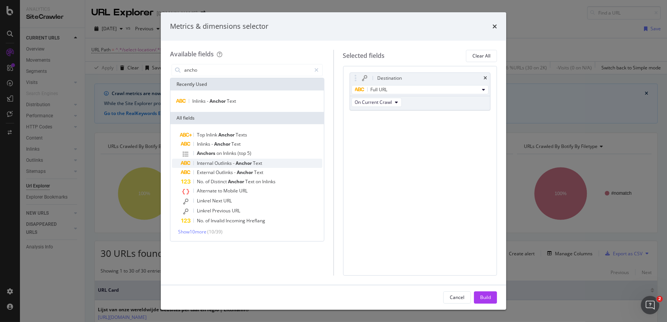
click at [239, 161] on span "Anchor" at bounding box center [244, 163] width 17 height 7
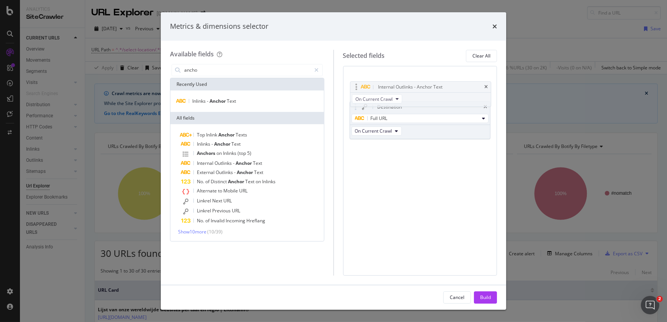
drag, startPoint x: 356, startPoint y: 119, endPoint x: 357, endPoint y: 86, distance: 33.4
click at [357, 86] on body "Analytics SiteCrawler CURRENT URLS Overview Movements Segments Visits Analysis …" at bounding box center [333, 161] width 667 height 322
click at [488, 294] on div "Build" at bounding box center [485, 297] width 11 height 7
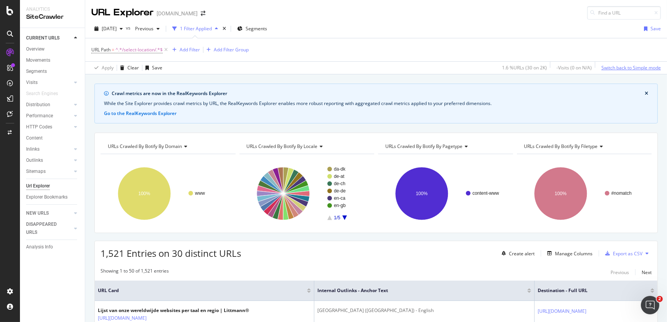
click at [619, 65] on div "Switch back to Simple mode" at bounding box center [630, 67] width 59 height 7
drag, startPoint x: 619, startPoint y: 65, endPoint x: 665, endPoint y: 90, distance: 52.7
click at [665, 90] on div "URL Explorer [DOMAIN_NAME] [DATE] vs Previous 1 Filter Applied Segments Save UR…" at bounding box center [375, 161] width 581 height 322
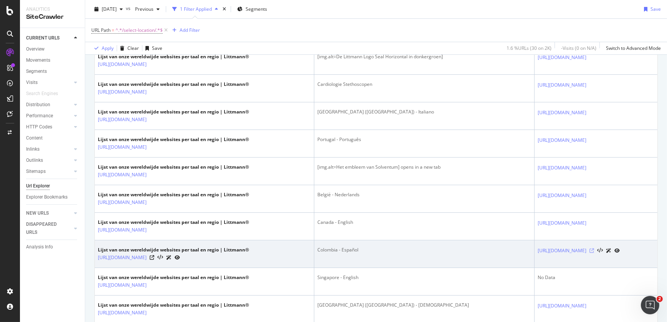
click at [589, 249] on icon at bounding box center [591, 251] width 5 height 5
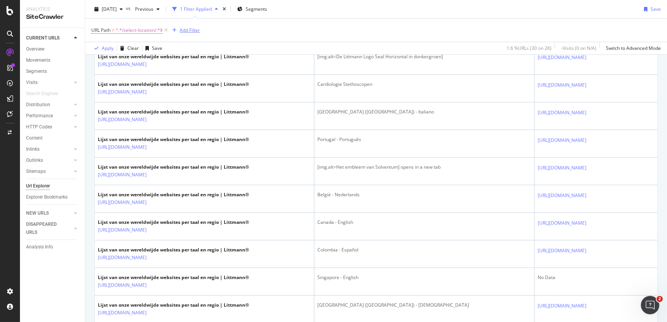
click at [193, 33] on div "Add Filter" at bounding box center [190, 30] width 20 height 7
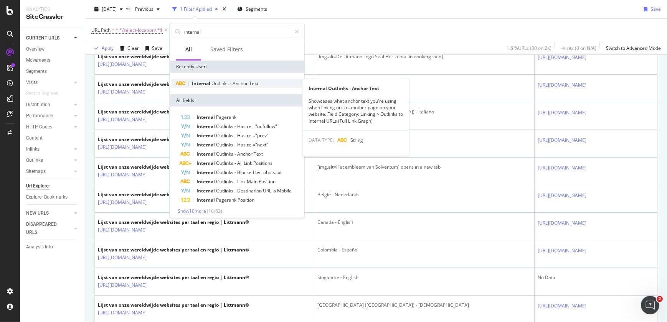
type input "internal"
click at [219, 87] on div "Internal Outlinks - Anchor Text" at bounding box center [236, 83] width 131 height 9
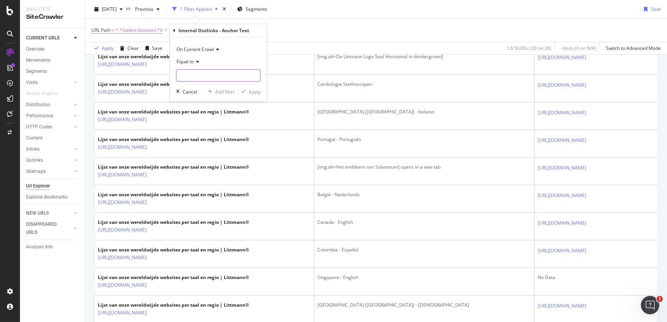
click at [201, 73] on input "text" at bounding box center [218, 75] width 84 height 12
paste input "Change location"
type input "Change location"
click at [252, 90] on div "Apply" at bounding box center [255, 91] width 12 height 7
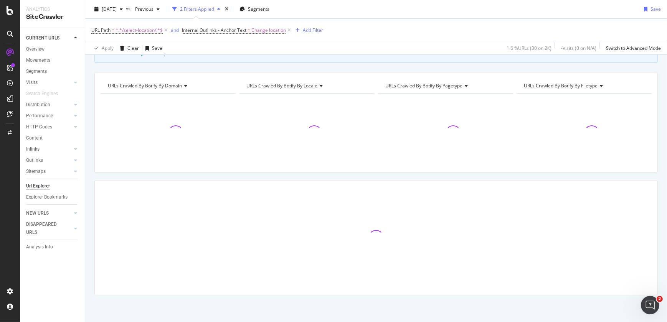
scroll to position [61, 0]
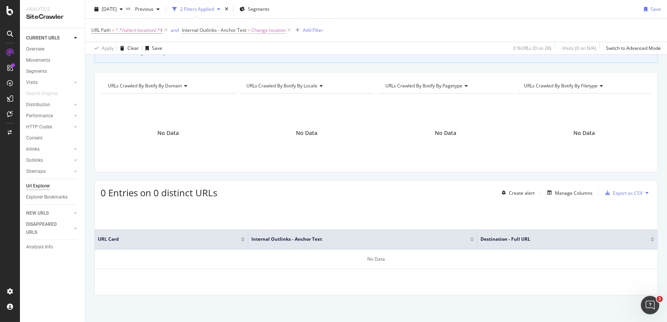
click at [231, 33] on span "Internal Outlinks - Anchor Text" at bounding box center [214, 30] width 64 height 7
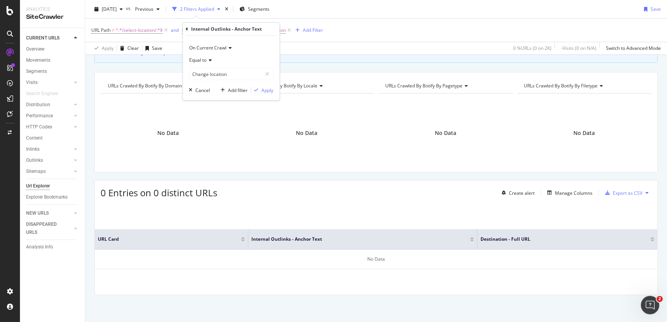
click at [183, 26] on div "Internal Outlinks - Anchor Text On Current Crawl Equal to Change location Cance…" at bounding box center [231, 61] width 97 height 77
click at [187, 27] on icon at bounding box center [187, 29] width 2 height 5
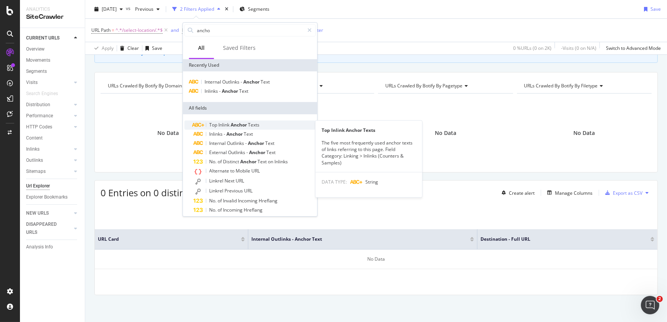
type input "ancho"
click at [226, 125] on span "Inlink" at bounding box center [224, 125] width 12 height 7
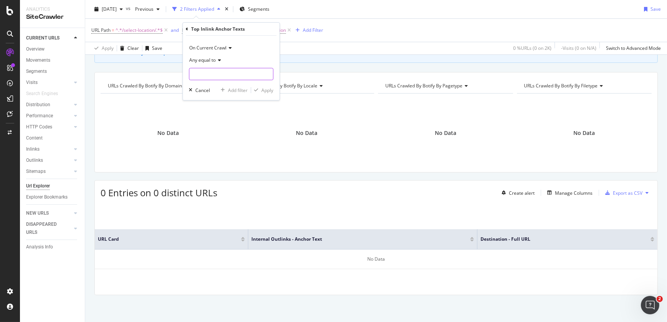
click at [209, 74] on input "text" at bounding box center [231, 74] width 84 height 12
paste input "Change location"
type input "Change location"
click at [271, 88] on div "Apply" at bounding box center [267, 90] width 12 height 7
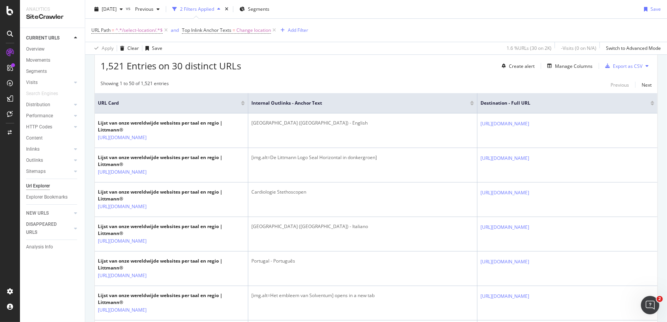
scroll to position [93, 0]
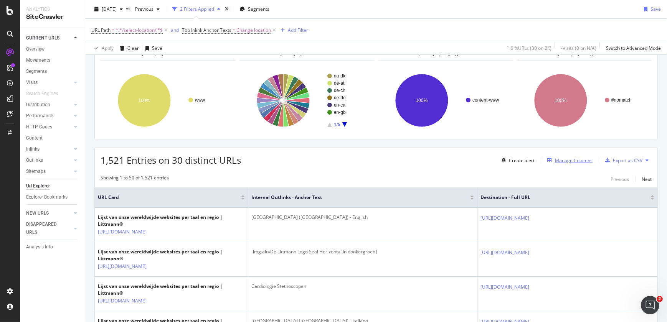
click at [568, 164] on div "Manage Columns" at bounding box center [568, 160] width 48 height 8
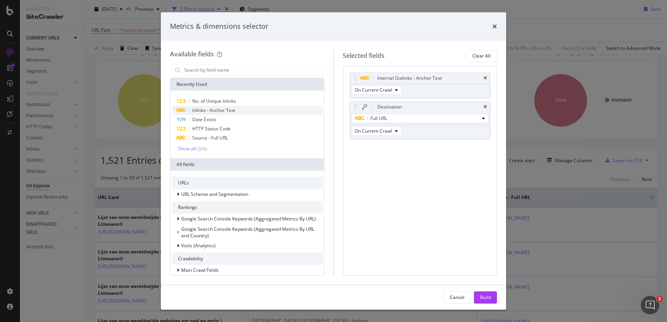
click at [240, 108] on div "Inlinks - Anchor Text" at bounding box center [247, 110] width 150 height 9
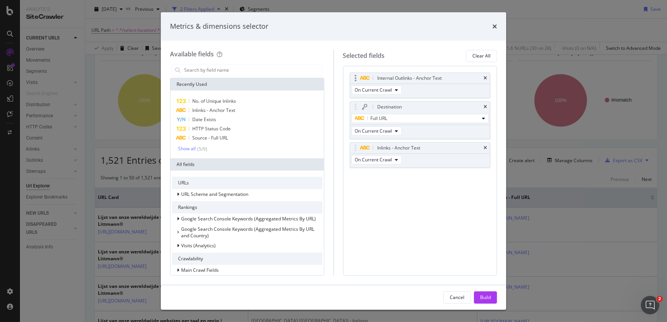
click at [486, 74] on div "Internal Outlinks - Anchor Text" at bounding box center [420, 78] width 140 height 11
click at [486, 76] on icon "times" at bounding box center [484, 78] width 3 height 5
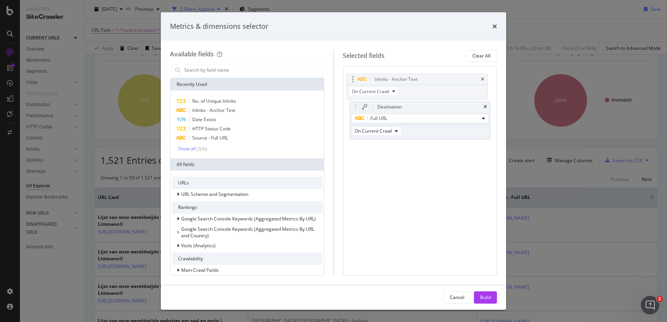
drag, startPoint x: 351, startPoint y: 117, endPoint x: 349, endPoint y: 75, distance: 41.9
click at [349, 75] on body "Analytics SiteCrawler CURRENT URLS Overview Movements Segments Visits Analysis …" at bounding box center [333, 161] width 667 height 322
click at [483, 299] on div "Build" at bounding box center [485, 297] width 11 height 7
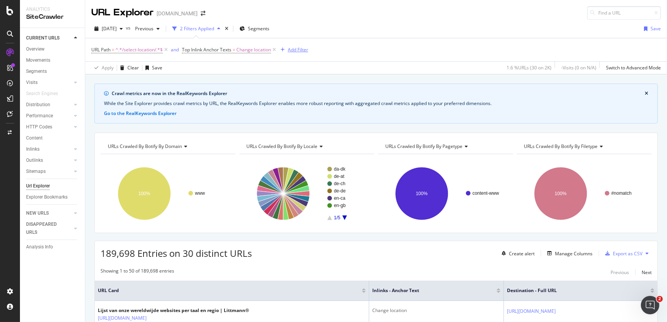
click at [303, 51] on div "Add Filter" at bounding box center [298, 49] width 20 height 7
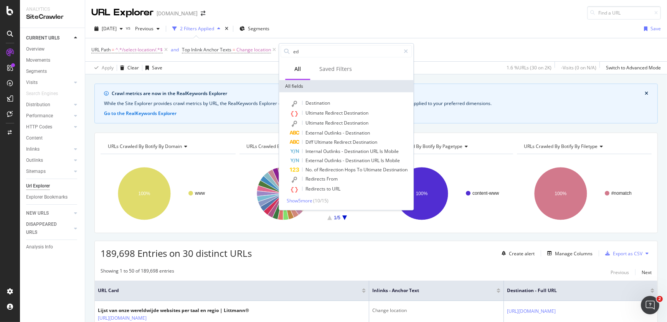
type input "e"
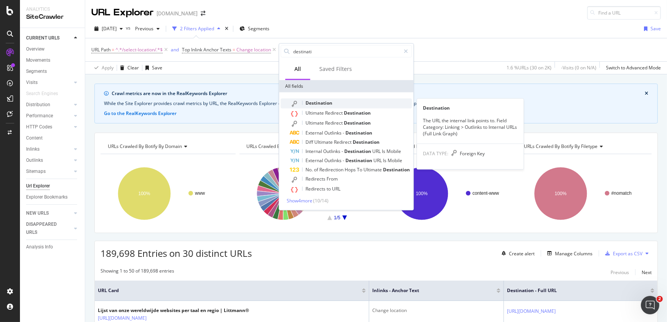
type input "destinati"
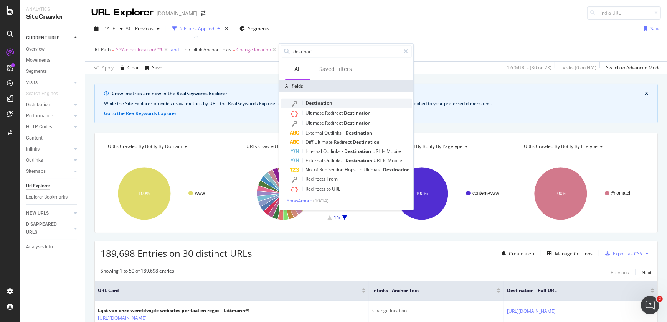
click at [317, 103] on span "Destination" at bounding box center [318, 103] width 27 height 7
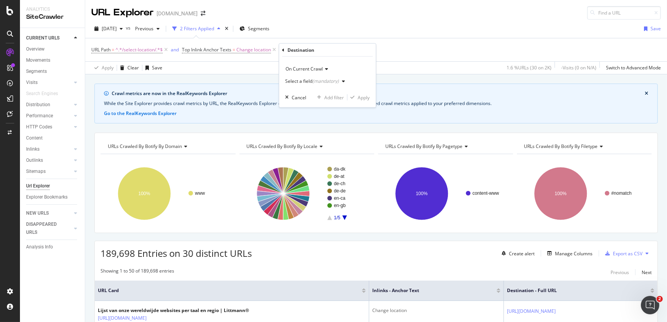
click at [307, 81] on div "Select a field (mandatory)" at bounding box center [312, 81] width 54 height 5
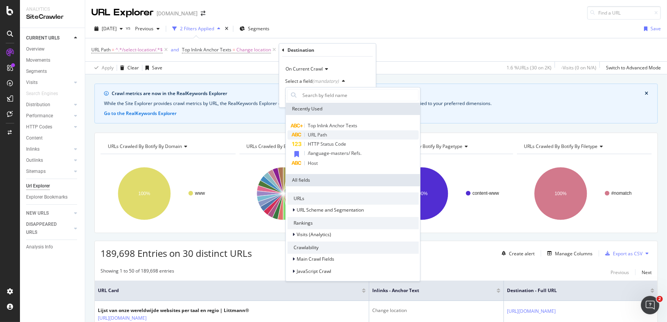
click at [315, 132] on span "URL Path" at bounding box center [317, 135] width 19 height 7
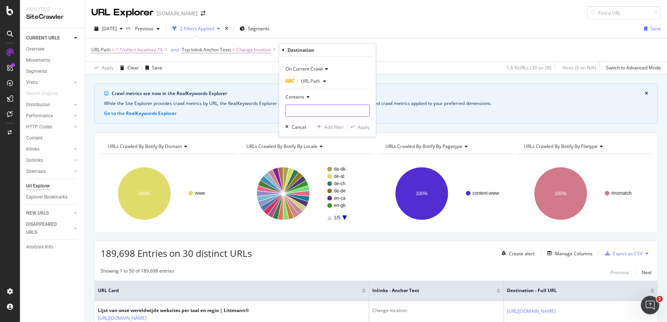
click at [305, 114] on input "text" at bounding box center [327, 111] width 84 height 12
type input "select-location"
click at [366, 127] on div "Apply" at bounding box center [363, 127] width 12 height 7
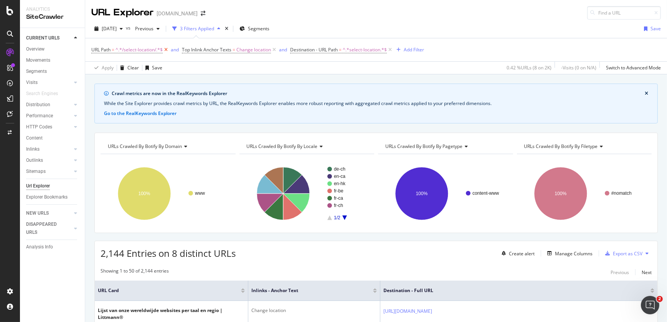
click at [166, 51] on icon at bounding box center [166, 50] width 7 height 8
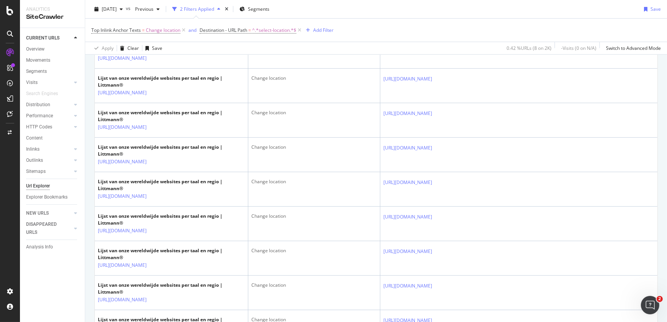
scroll to position [1418, 0]
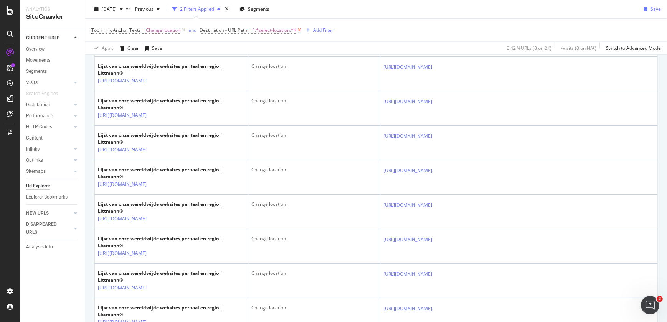
click at [300, 30] on icon at bounding box center [299, 30] width 7 height 8
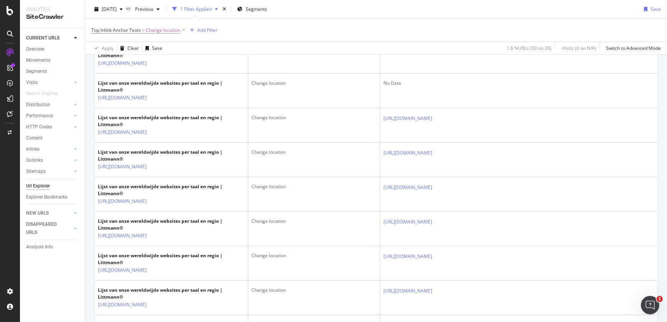
scroll to position [8, 0]
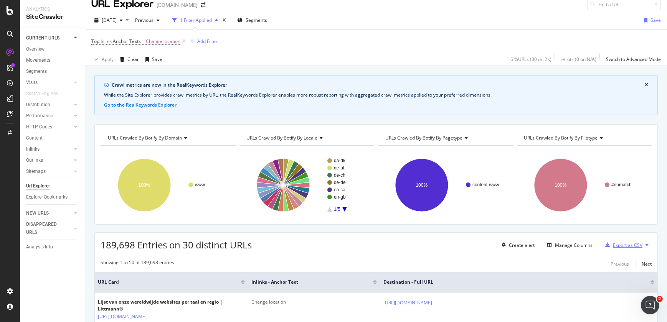
click at [615, 243] on div "Export as CSV" at bounding box center [628, 245] width 30 height 7
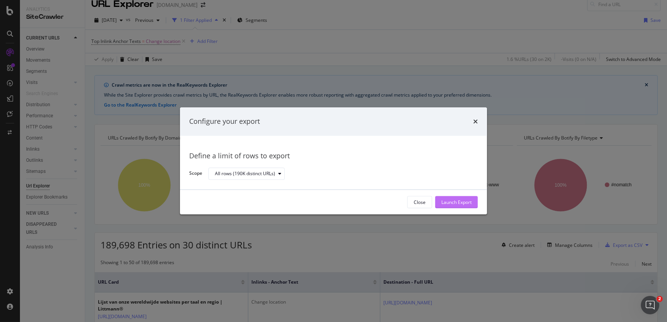
click at [459, 197] on div "Launch Export" at bounding box center [456, 203] width 30 height 12
